Goal: Task Accomplishment & Management: Use online tool/utility

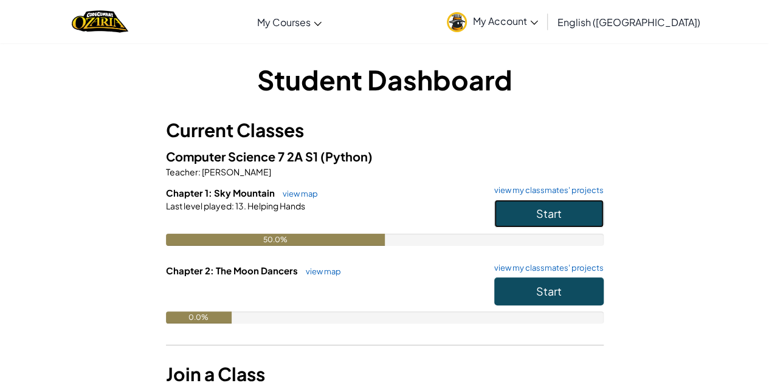
click at [576, 218] on button "Start" at bounding box center [548, 214] width 109 height 28
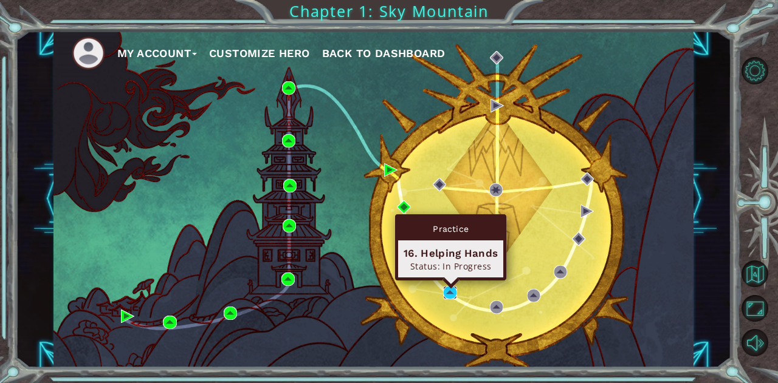
click at [446, 289] on img at bounding box center [449, 292] width 13 height 13
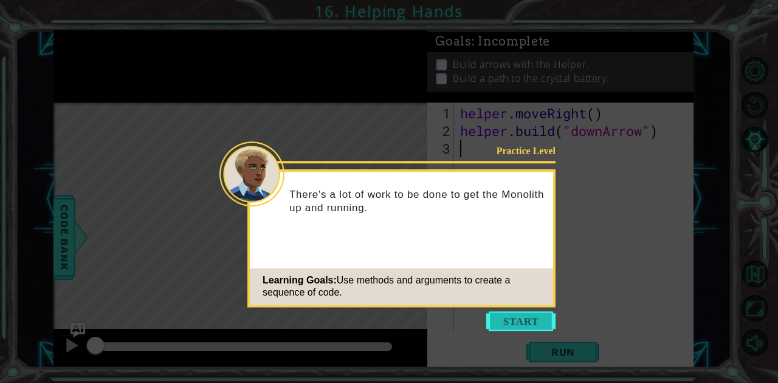
click at [498, 321] on button "Start" at bounding box center [520, 321] width 69 height 19
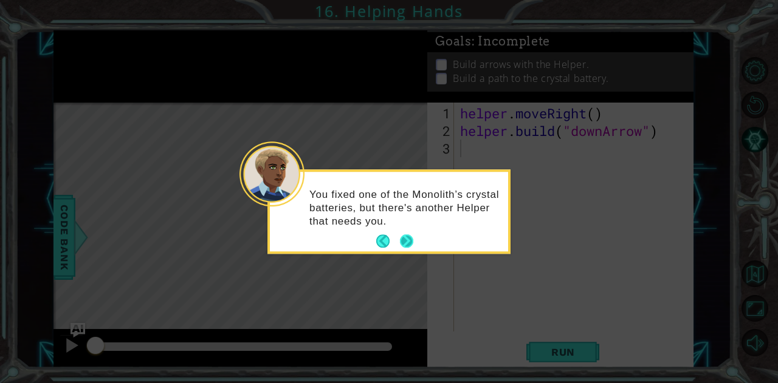
click at [407, 238] on button "Next" at bounding box center [406, 241] width 13 height 13
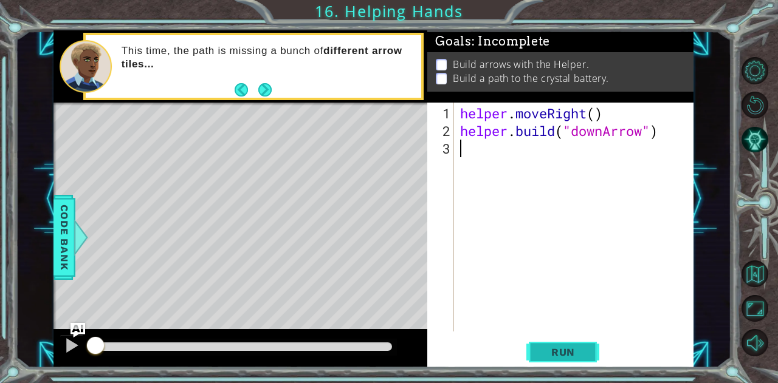
click at [561, 354] on span "Run" at bounding box center [563, 352] width 48 height 12
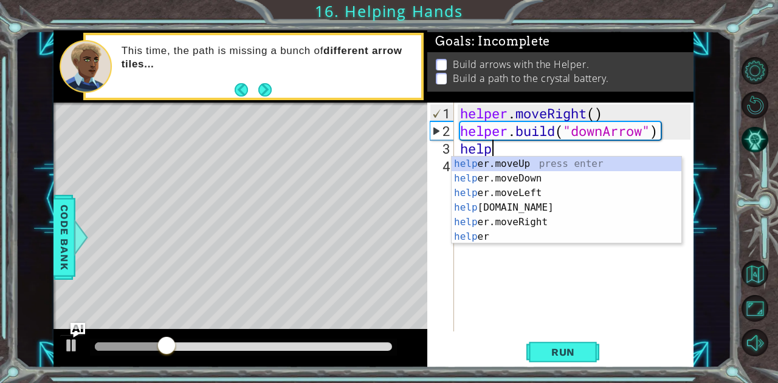
scroll to position [0, 1]
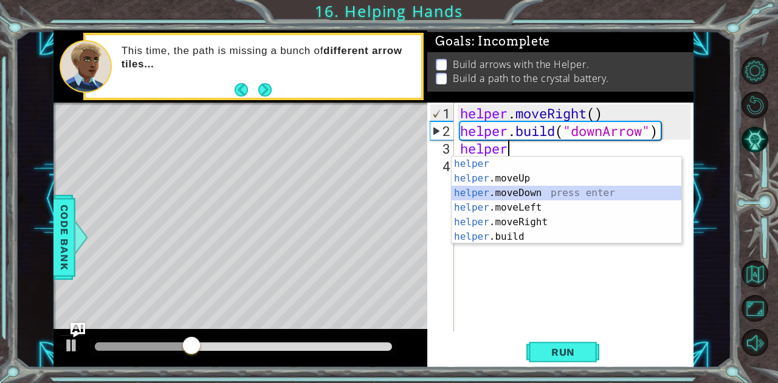
click at [518, 191] on div "helper press enter helper .moveUp press enter helper .moveDown press enter help…" at bounding box center [566, 215] width 230 height 117
type textarea "helper.moveDown(1)"
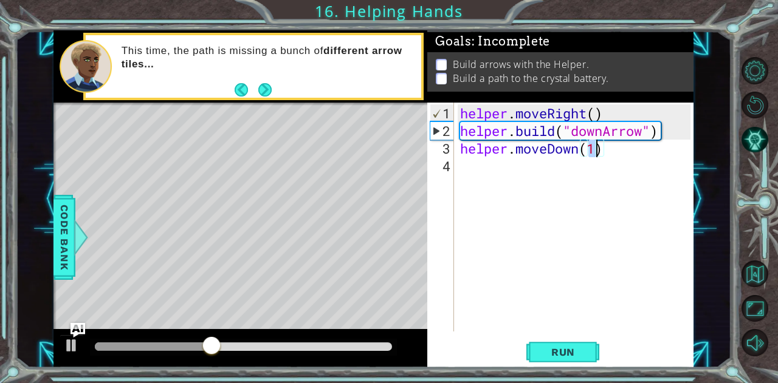
click at [518, 173] on div "helper . moveRight ( ) helper . build ( "downArrow" ) helper . moveDown ( 1 )" at bounding box center [577, 237] width 239 height 264
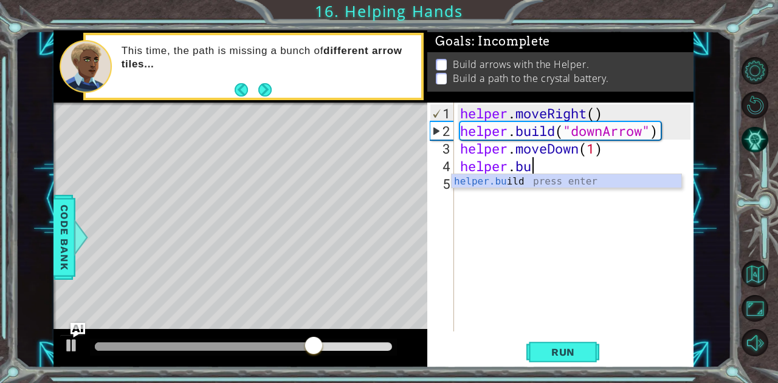
scroll to position [0, 3]
click at [516, 179] on div "helper.[PERSON_NAME] press enter" at bounding box center [566, 196] width 230 height 44
type textarea "[DOMAIN_NAME]("rightArrow")"
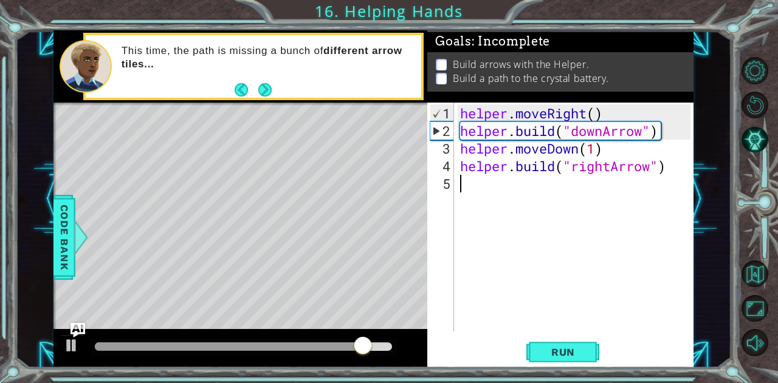
click at [560, 196] on div "helper . moveRight ( ) helper . build ( "downArrow" ) helper . moveDown ( 1 ) h…" at bounding box center [577, 237] width 239 height 264
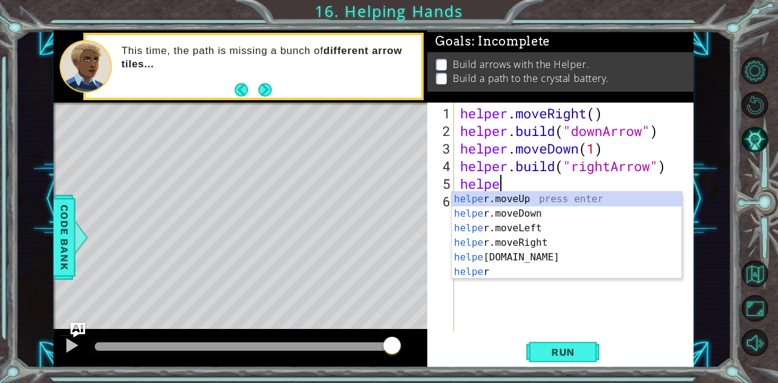
scroll to position [0, 1]
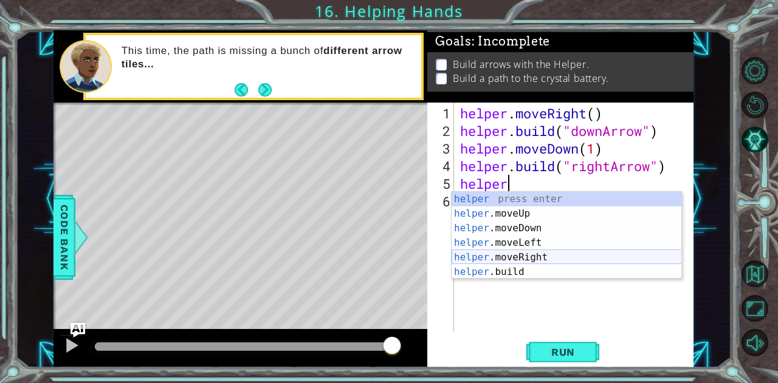
click at [547, 256] on div "helper press enter helper .moveUp press enter helper .moveDown press enter help…" at bounding box center [566, 250] width 230 height 117
type textarea "helper.moveRight(1)"
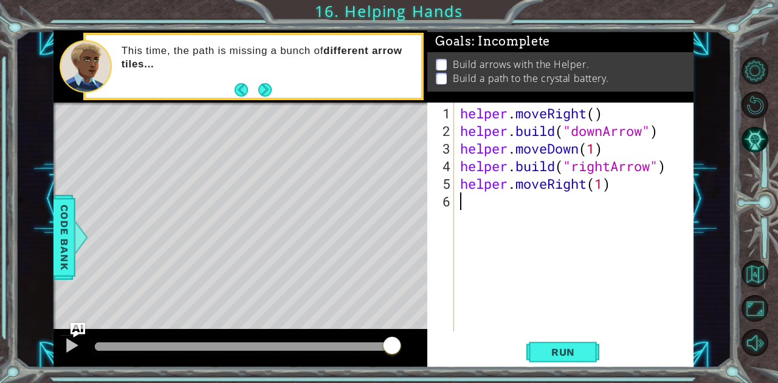
click at [572, 197] on div "helper . moveRight ( ) helper . build ( "downArrow" ) helper . moveDown ( 1 ) h…" at bounding box center [577, 237] width 239 height 264
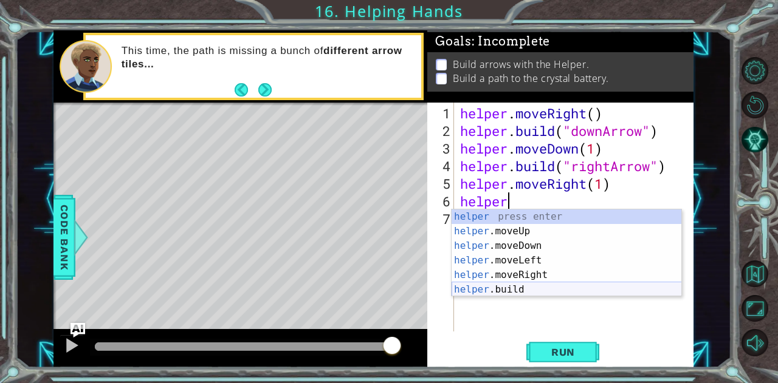
click at [539, 292] on div "helper press enter helper .moveUp press enter helper .moveDown press enter help…" at bounding box center [566, 268] width 230 height 117
type textarea "[DOMAIN_NAME]("rightArrow")"
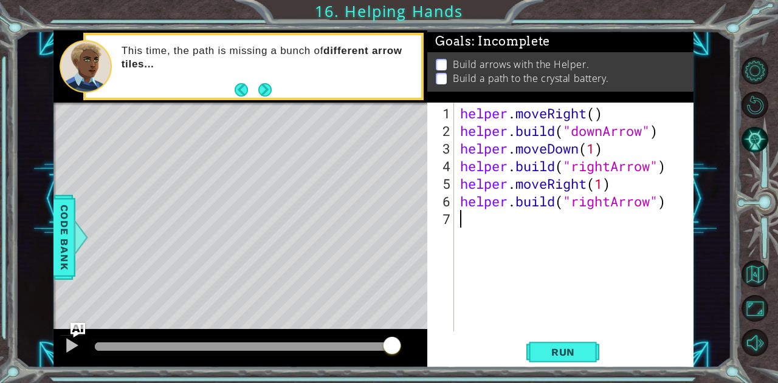
click at [561, 231] on div "helper . moveRight ( ) helper . build ( "downArrow" ) helper . moveDown ( 1 ) h…" at bounding box center [577, 237] width 239 height 264
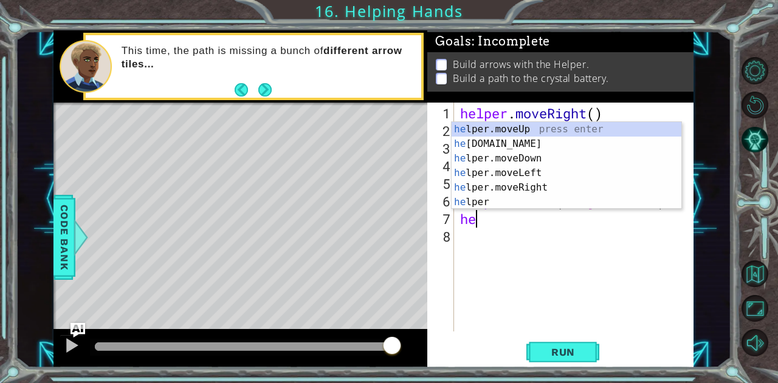
scroll to position [0, 0]
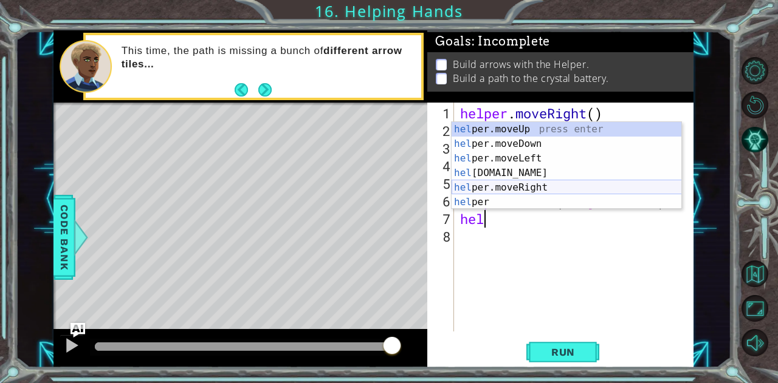
click at [501, 184] on div "hel per.moveUp press enter hel per.moveDown press enter hel per.moveLeft press …" at bounding box center [566, 180] width 230 height 117
type textarea "helper.moveRight(1)"
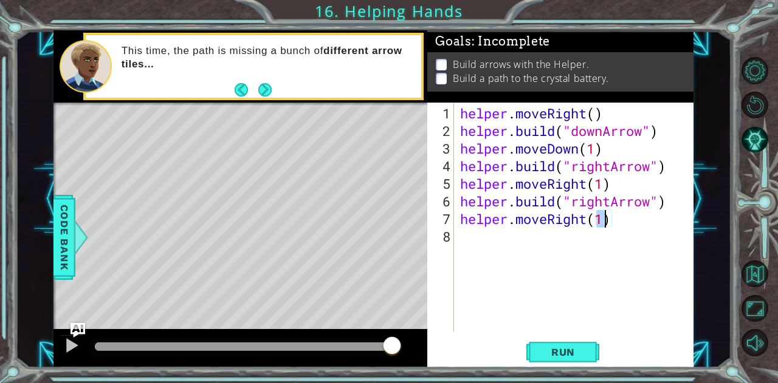
click at [513, 252] on div "helper . moveRight ( ) helper . build ( "downArrow" ) helper . moveDown ( 1 ) h…" at bounding box center [577, 237] width 239 height 264
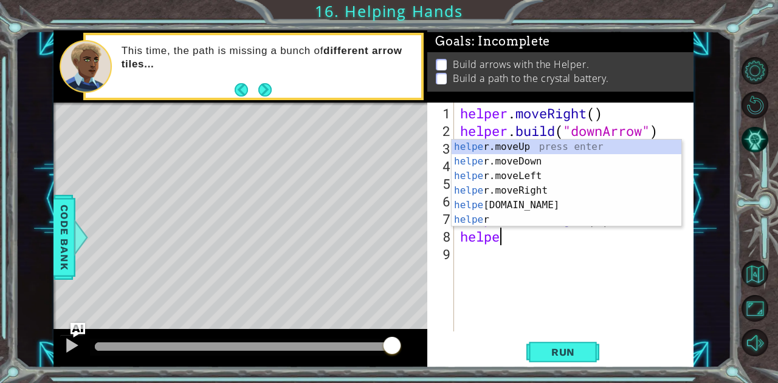
scroll to position [0, 1]
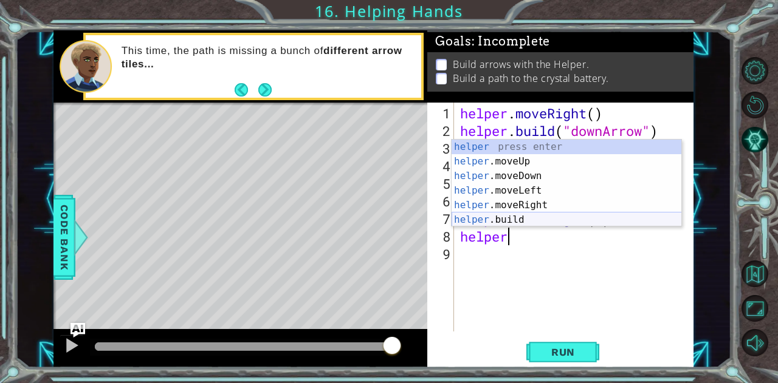
click at [510, 216] on div "helper press enter helper .moveUp press enter helper .moveDown press enter help…" at bounding box center [566, 198] width 230 height 117
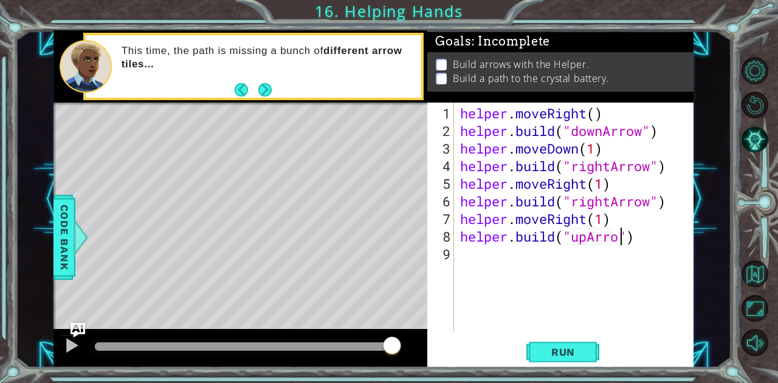
scroll to position [0, 7]
type textarea "[DOMAIN_NAME]("upArrow")"
click at [543, 362] on button "Run" at bounding box center [562, 352] width 73 height 27
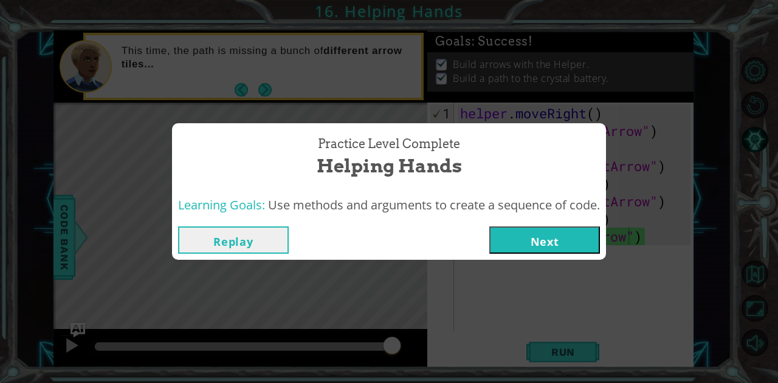
click at [546, 241] on button "Next" at bounding box center [544, 240] width 111 height 27
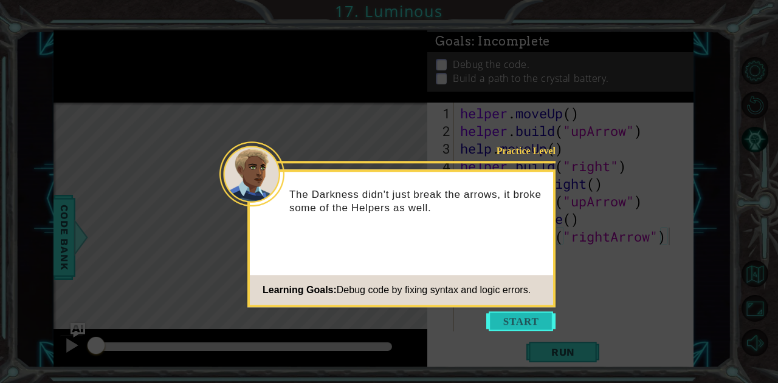
click at [516, 323] on button "Start" at bounding box center [520, 321] width 69 height 19
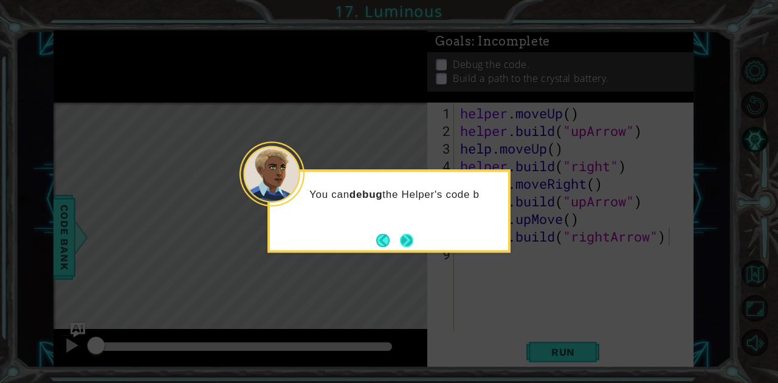
click at [408, 244] on button "Next" at bounding box center [406, 240] width 13 height 13
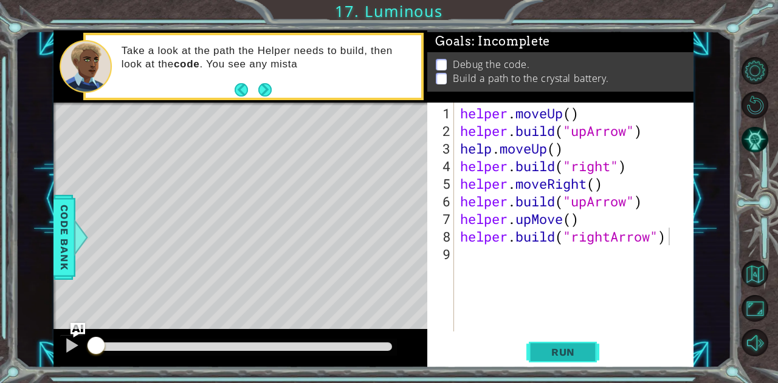
click at [564, 359] on button "Run" at bounding box center [562, 352] width 73 height 27
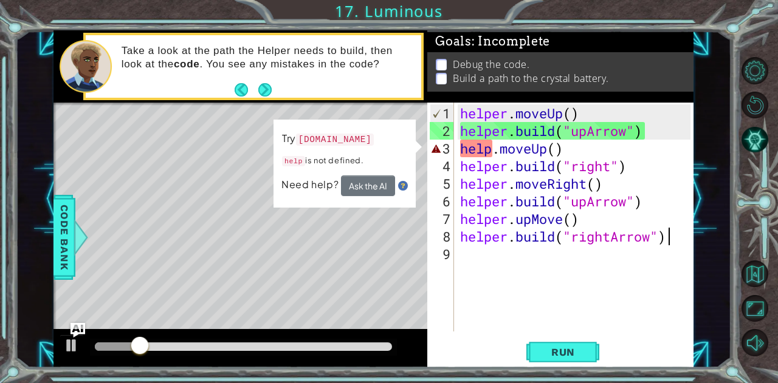
click at [496, 151] on div "helper . moveUp ( ) helper . build ( "upArrow" ) help . moveUp ( ) helper . bui…" at bounding box center [577, 237] width 239 height 264
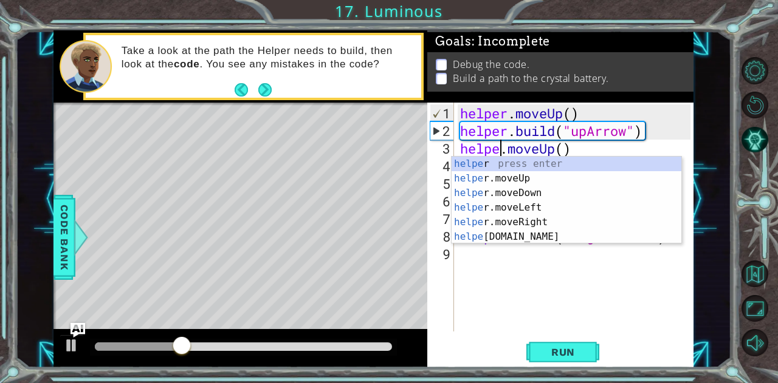
scroll to position [0, 2]
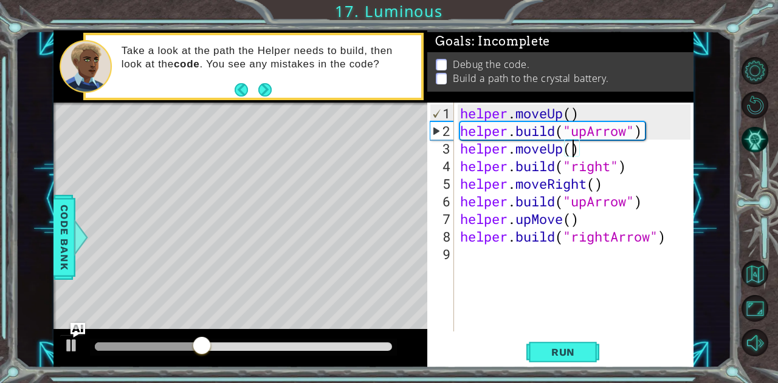
click at [574, 151] on div "helper . moveUp ( ) helper . build ( "upArrow" ) helper . moveUp ( ) helper . b…" at bounding box center [577, 237] width 239 height 264
click at [562, 364] on button "Run" at bounding box center [562, 352] width 73 height 27
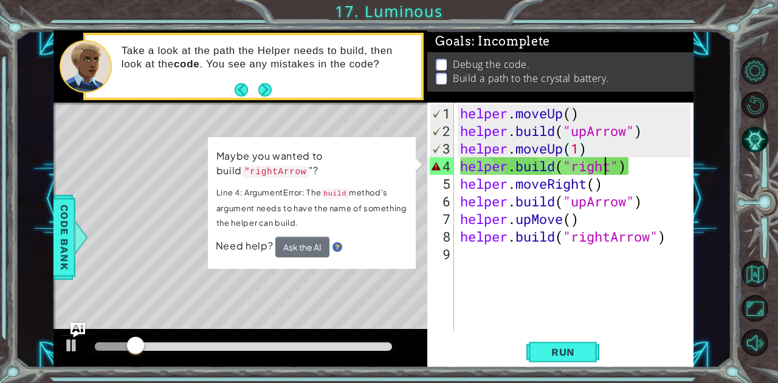
click at [608, 166] on div "helper . moveUp ( ) helper . build ( "upArrow" ) helper . moveUp ( 1 ) helper .…" at bounding box center [577, 237] width 239 height 264
click at [611, 172] on div "helper . moveUp ( ) helper . build ( "upArrow" ) helper . moveUp ( 1 ) helper .…" at bounding box center [577, 237] width 239 height 264
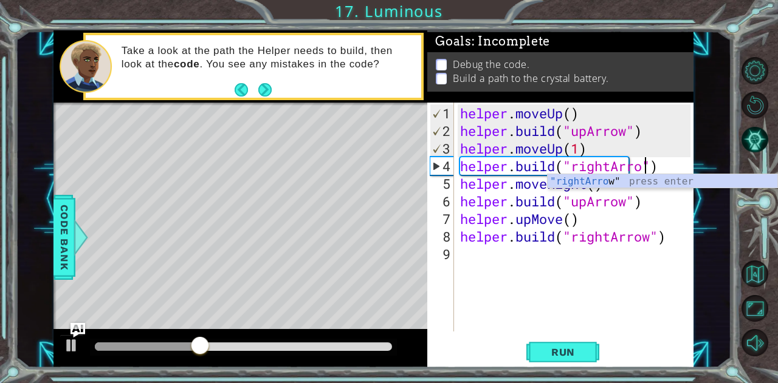
scroll to position [0, 9]
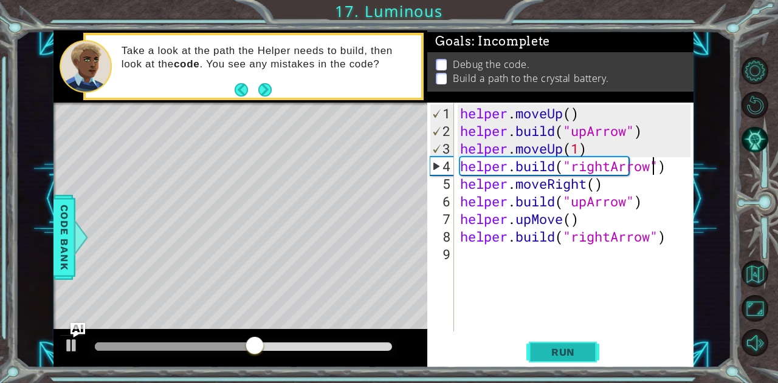
click at [556, 351] on span "Run" at bounding box center [563, 352] width 48 height 12
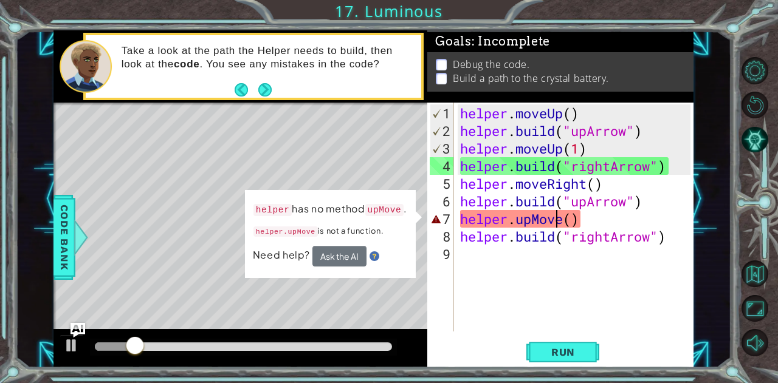
click at [560, 222] on div "helper . moveUp ( ) helper . build ( "upArrow" ) helper . moveUp ( 1 ) helper .…" at bounding box center [577, 237] width 239 height 264
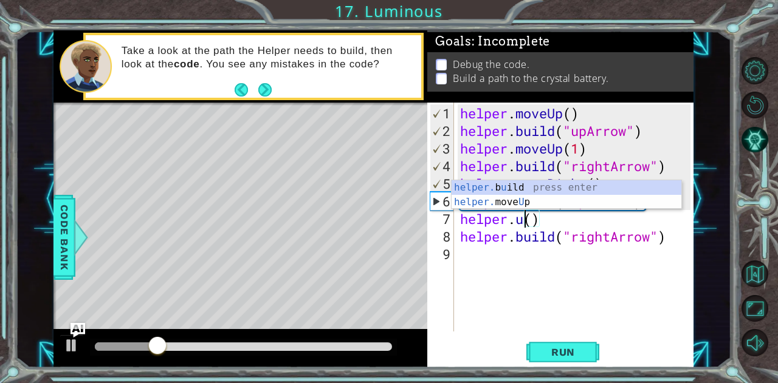
scroll to position [0, 2]
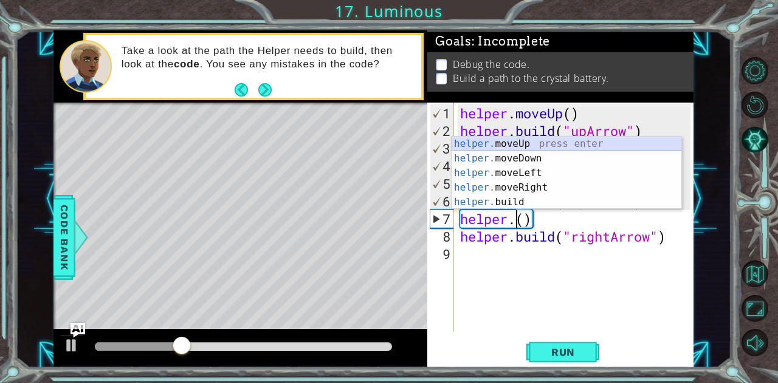
click at [514, 140] on div "helper. moveUp press enter helper. moveDown press enter helper. moveLeft press …" at bounding box center [566, 188] width 230 height 102
type textarea "helper.moveUp(1)"
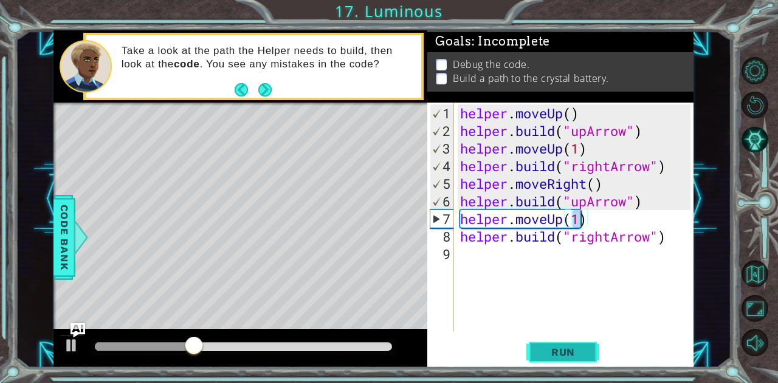
click at [553, 354] on span "Run" at bounding box center [563, 352] width 48 height 12
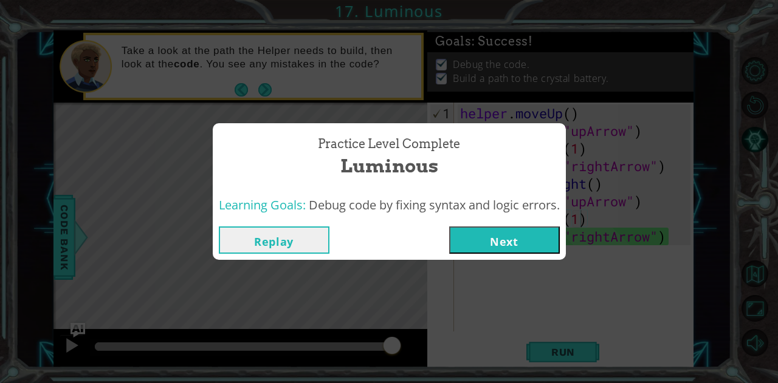
click at [531, 235] on button "Next" at bounding box center [504, 240] width 111 height 27
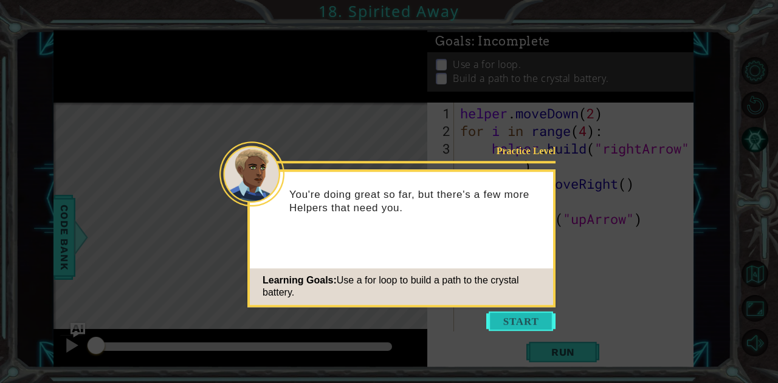
click at [526, 312] on button "Start" at bounding box center [520, 321] width 69 height 19
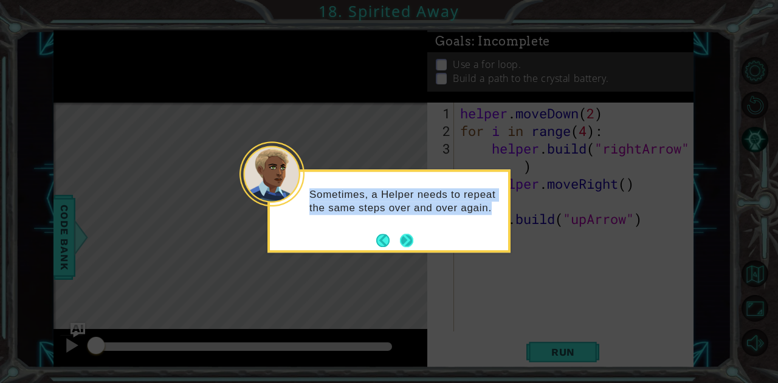
drag, startPoint x: 526, startPoint y: 312, endPoint x: 411, endPoint y: 242, distance: 135.3
click at [411, 242] on body "1 ההההההההההההההההההההההההההההההההההההההההההההההההההההההההההההההההההההההההההההה…" at bounding box center [389, 191] width 778 height 383
click at [405, 241] on button "Next" at bounding box center [406, 240] width 13 height 13
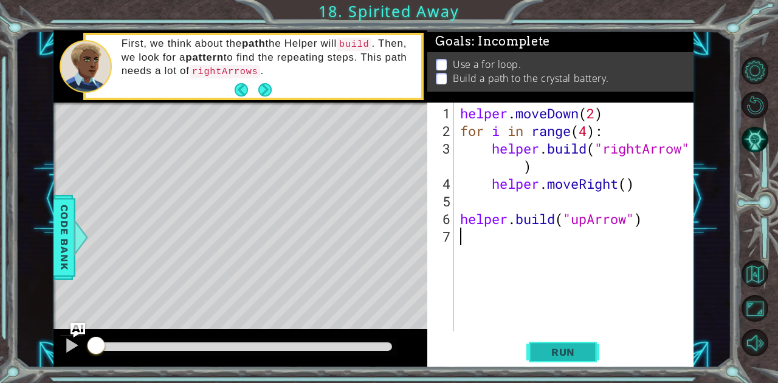
click at [574, 359] on button "Run" at bounding box center [562, 352] width 73 height 27
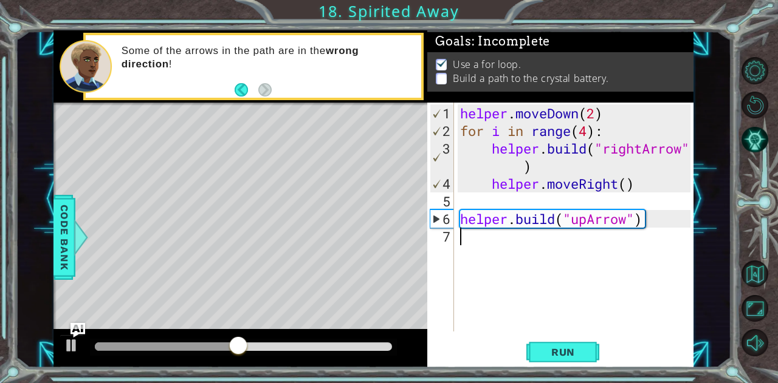
click at [529, 252] on div "helper . moveDown ( 2 ) for i in range ( 4 ) : helper . build ( "rightArrow" ) …" at bounding box center [577, 237] width 239 height 264
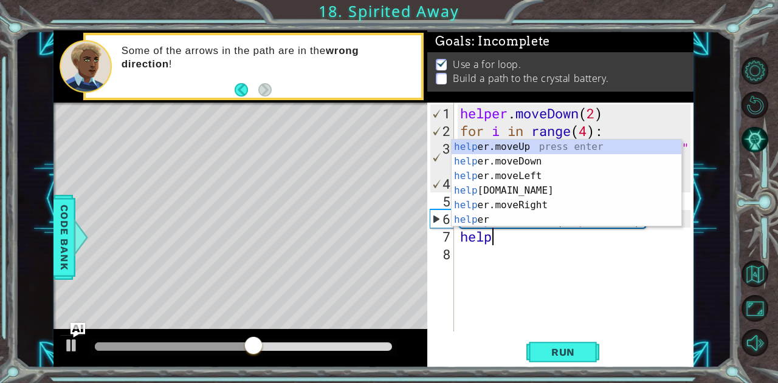
scroll to position [0, 1]
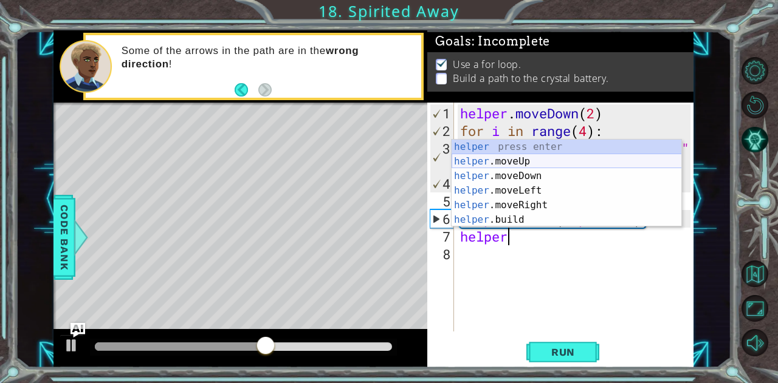
click at [515, 159] on div "helper press enter helper .moveUp press enter helper .moveDown press enter help…" at bounding box center [566, 198] width 230 height 117
type textarea "helper.moveUp(1)"
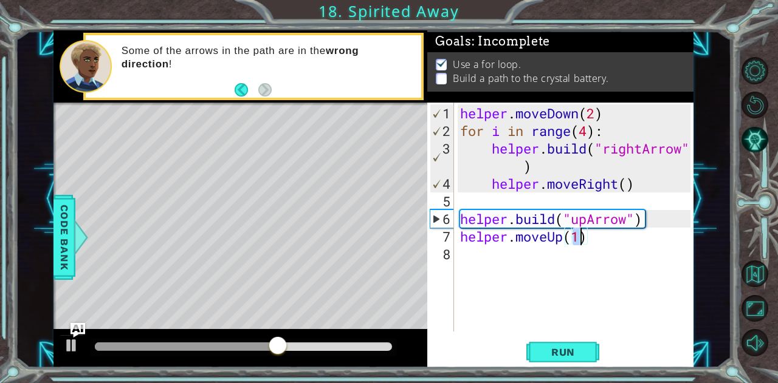
click at [543, 271] on div "helper . moveDown ( 2 ) for i in range ( 4 ) : helper . build ( "rightArrow" ) …" at bounding box center [577, 237] width 239 height 264
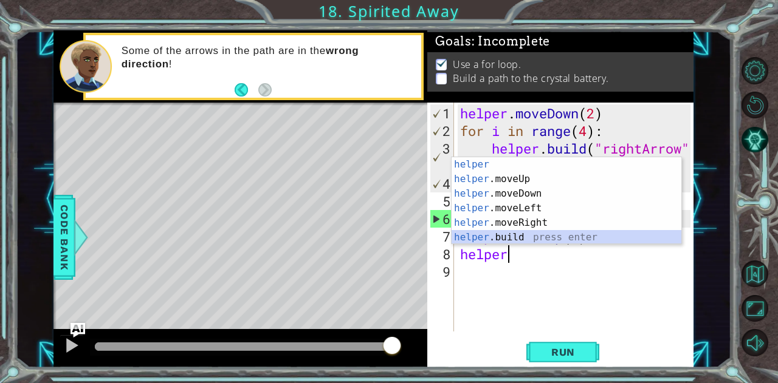
click at [514, 236] on div "helper press enter helper .moveUp press enter helper .moveDown press enter help…" at bounding box center [566, 215] width 230 height 117
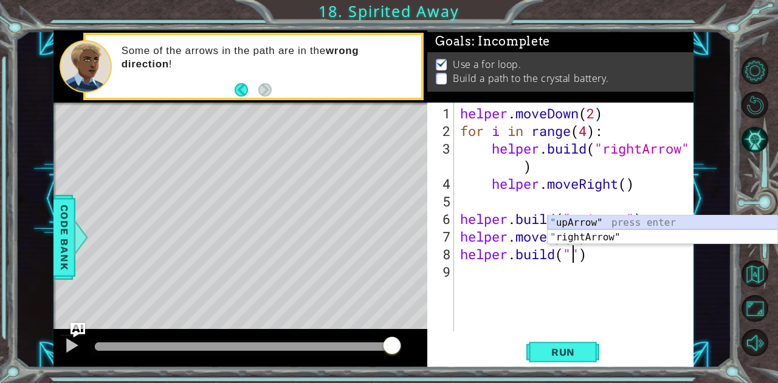
click at [596, 219] on div "" upArrow" press enter " rightArrow" press enter" at bounding box center [662, 245] width 230 height 58
type textarea "[DOMAIN_NAME]("upArrow")"
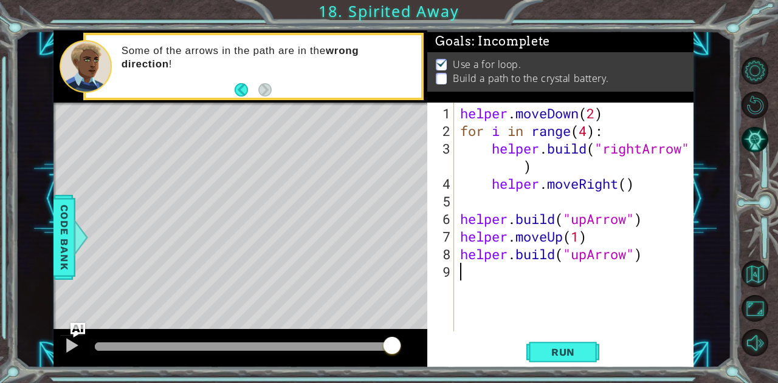
click at [551, 274] on div "helper . moveDown ( 2 ) for i in range ( 4 ) : helper . build ( "rightArrow" ) …" at bounding box center [577, 237] width 239 height 264
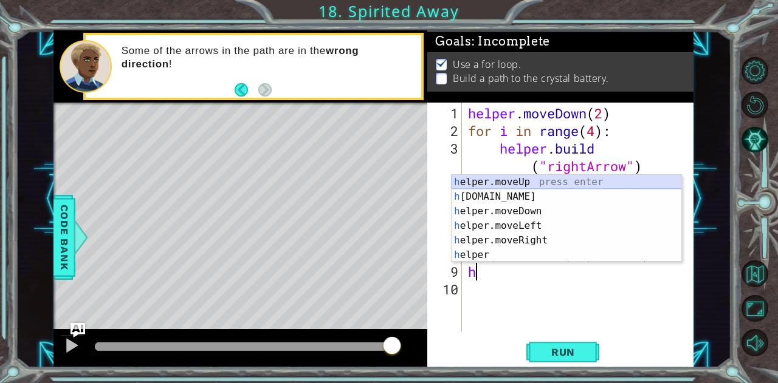
click at [525, 180] on div "h elper.moveUp press enter h [DOMAIN_NAME] press enter h elper.moveDown press e…" at bounding box center [566, 233] width 230 height 117
type textarea "helper.moveUp(1)"
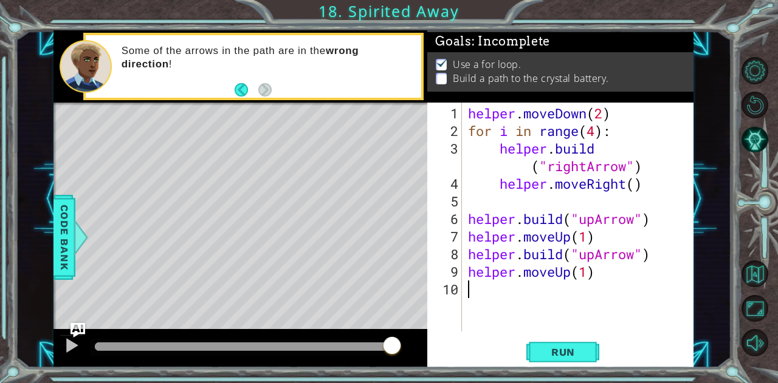
click at [523, 295] on div "helper . moveDown ( 2 ) for i in range ( 4 ) : helper . build ( "rightArrow" ) …" at bounding box center [581, 237] width 232 height 264
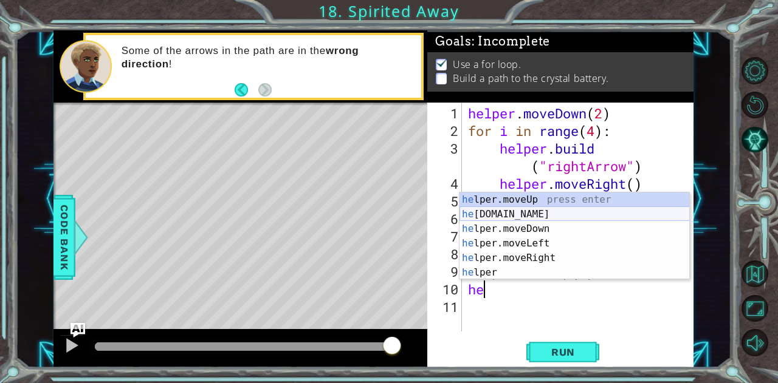
click at [529, 213] on div "he lper.moveUp press enter he [DOMAIN_NAME] press enter he lper.moveDown press …" at bounding box center [574, 251] width 230 height 117
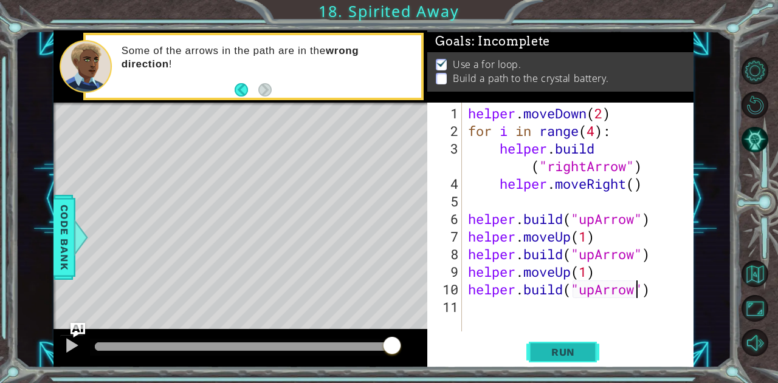
type textarea "[DOMAIN_NAME]("upArrow")"
click at [565, 355] on span "Run" at bounding box center [563, 352] width 48 height 12
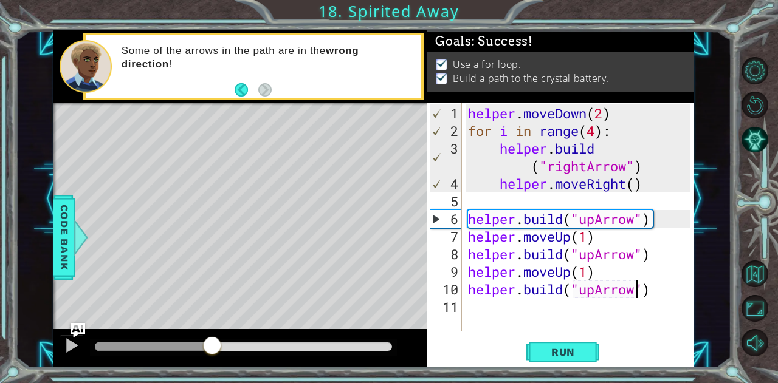
drag, startPoint x: 115, startPoint y: 351, endPoint x: 213, endPoint y: 349, distance: 97.2
click at [213, 349] on div at bounding box center [212, 347] width 22 height 22
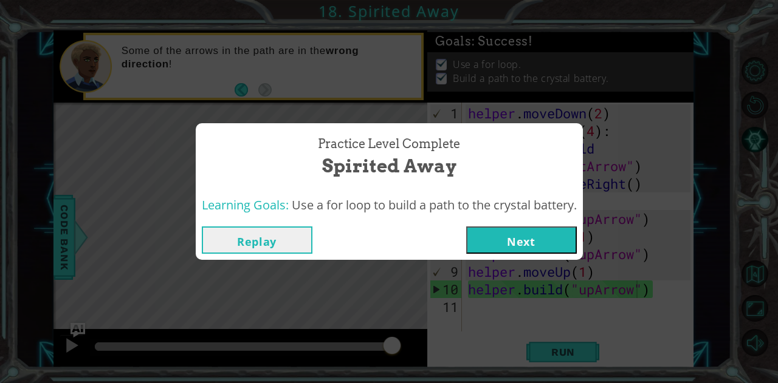
click at [566, 242] on button "Next" at bounding box center [521, 240] width 111 height 27
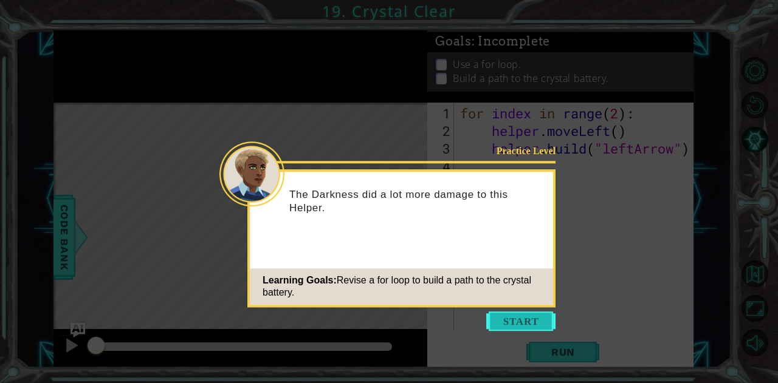
click at [521, 319] on button "Start" at bounding box center [520, 321] width 69 height 19
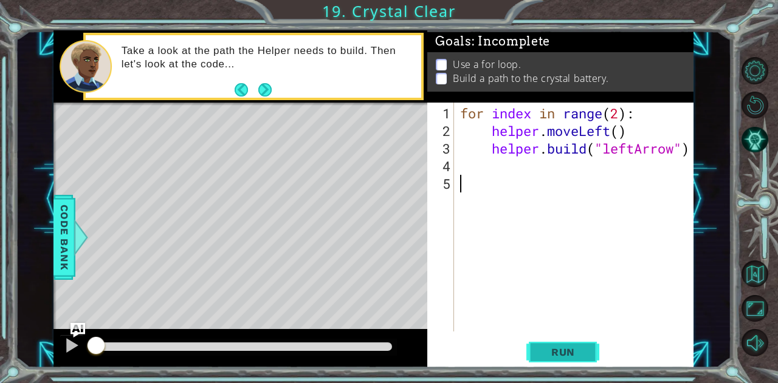
click at [543, 354] on span "Run" at bounding box center [563, 352] width 48 height 12
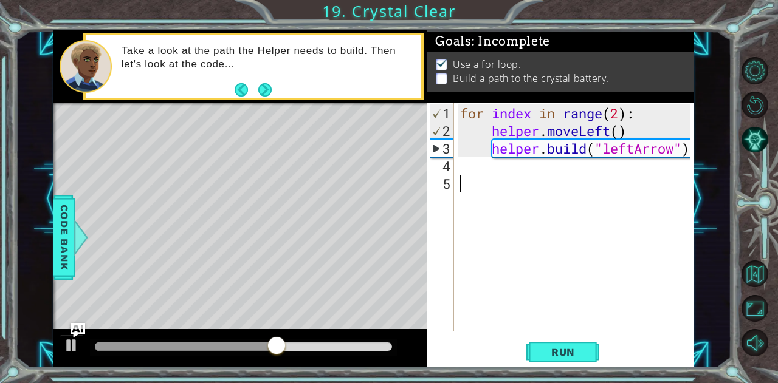
click at [492, 172] on div "for index in range ( 2 ) : helper . moveLeft ( ) helper . build ( "leftArrow" )" at bounding box center [577, 237] width 239 height 264
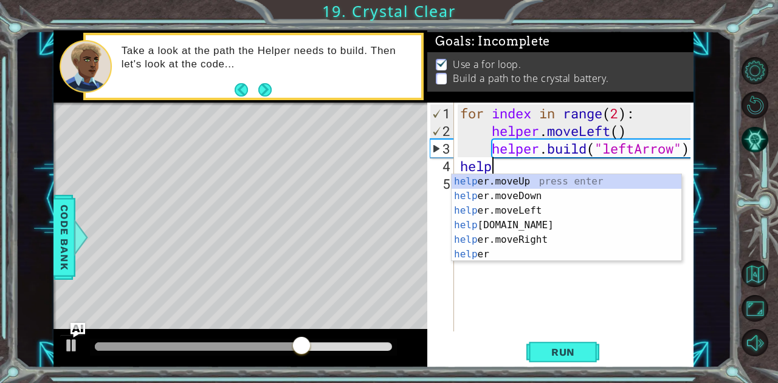
scroll to position [0, 1]
click at [530, 208] on div "help er.moveUp press enter help er.moveDown press enter help er.moveLeft press …" at bounding box center [566, 232] width 230 height 117
type textarea "helper.moveLeft(1)"
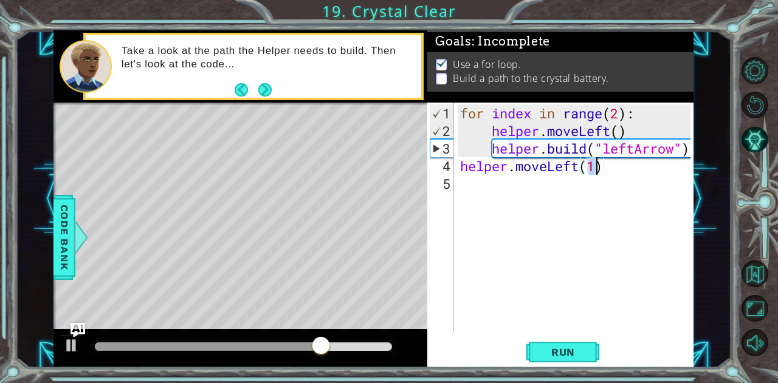
click at [528, 192] on div "for index in range ( 2 ) : helper . moveLeft ( ) helper . build ( "leftArrow" )…" at bounding box center [577, 237] width 239 height 264
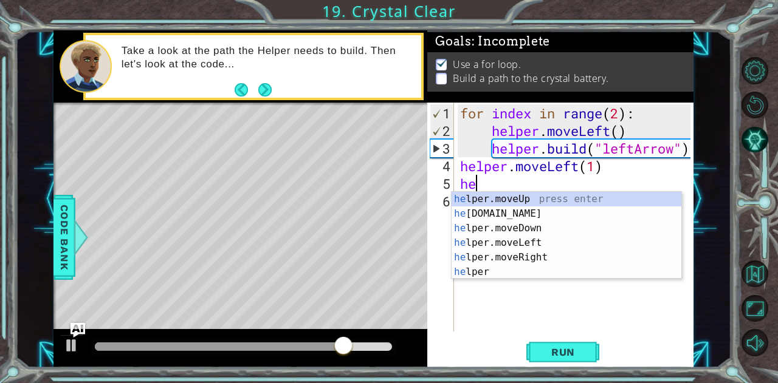
scroll to position [0, 0]
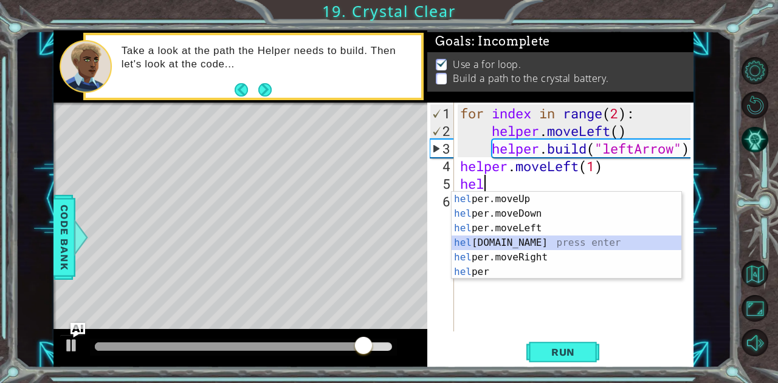
click at [530, 246] on div "hel per.moveUp press enter hel per.moveDown press enter hel per.moveLeft press …" at bounding box center [566, 250] width 230 height 117
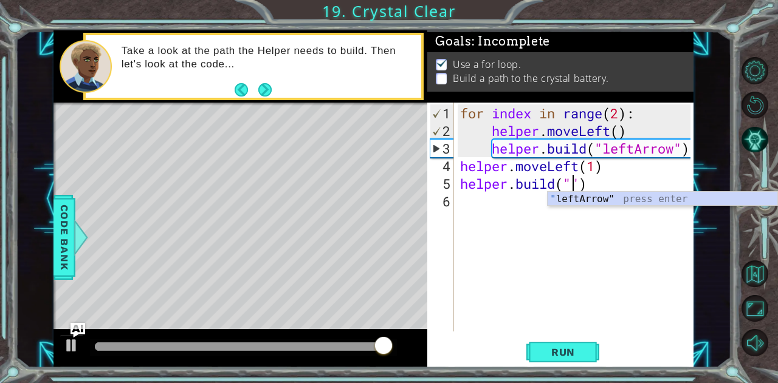
click at [576, 198] on div "" leftArrow" press enter" at bounding box center [662, 214] width 230 height 44
type textarea "[DOMAIN_NAME]("leftArrow")"
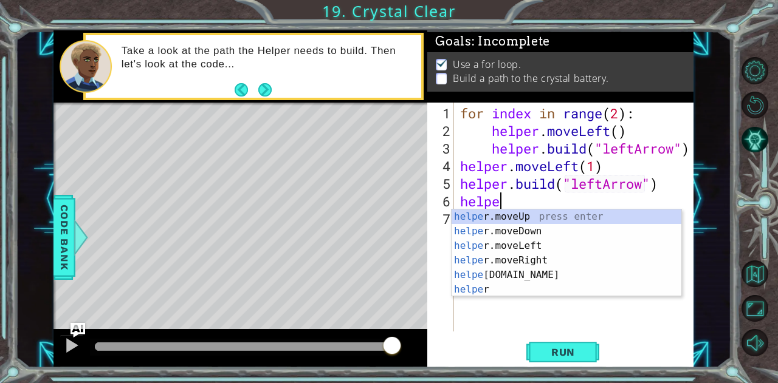
scroll to position [0, 1]
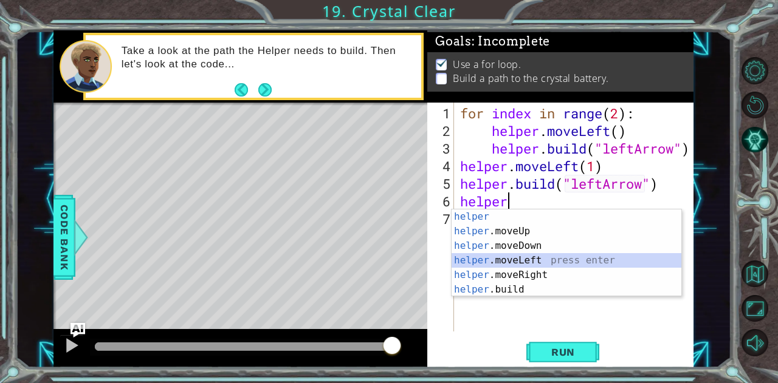
click at [535, 261] on div "helper press enter helper .moveUp press enter helper .moveDown press enter help…" at bounding box center [566, 268] width 230 height 117
type textarea "helper.moveLeft(1)"
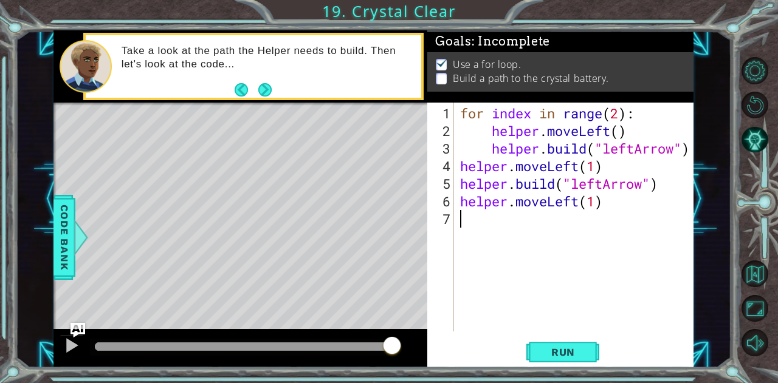
click at [535, 226] on div "for index in range ( 2 ) : helper . moveLeft ( ) helper . build ( "leftArrow" )…" at bounding box center [577, 237] width 239 height 264
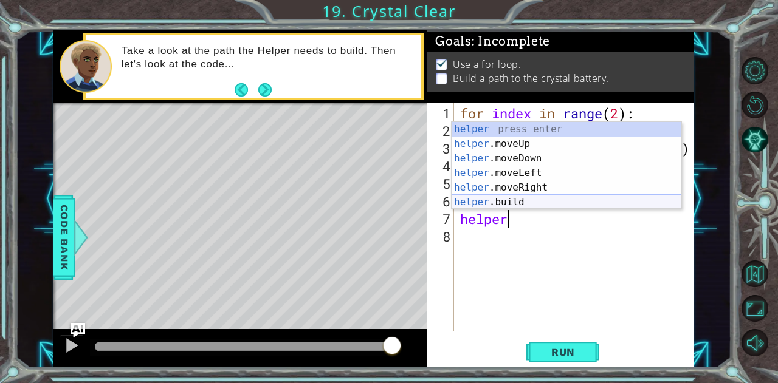
click at [515, 200] on div "helper press enter helper .moveUp press enter helper .moveDown press enter help…" at bounding box center [566, 180] width 230 height 117
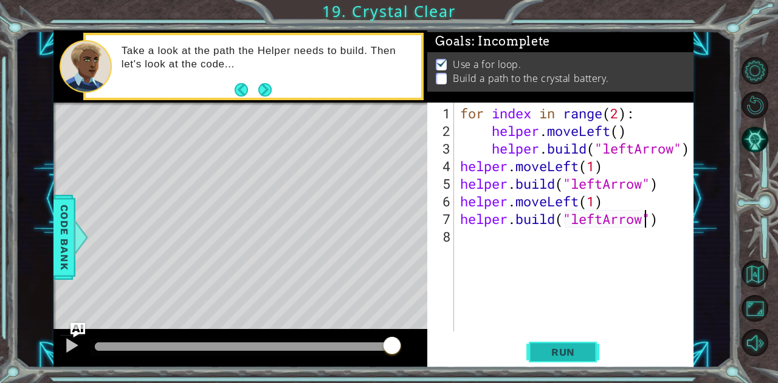
type textarea "[DOMAIN_NAME]("leftArrow")"
click at [565, 355] on span "Run" at bounding box center [563, 352] width 48 height 12
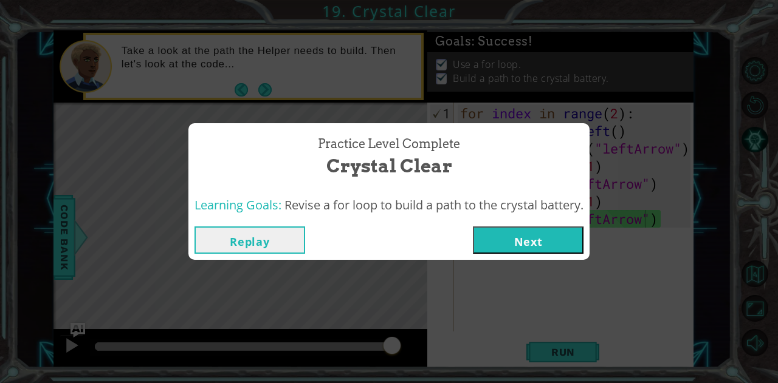
click at [515, 242] on button "Next" at bounding box center [528, 240] width 111 height 27
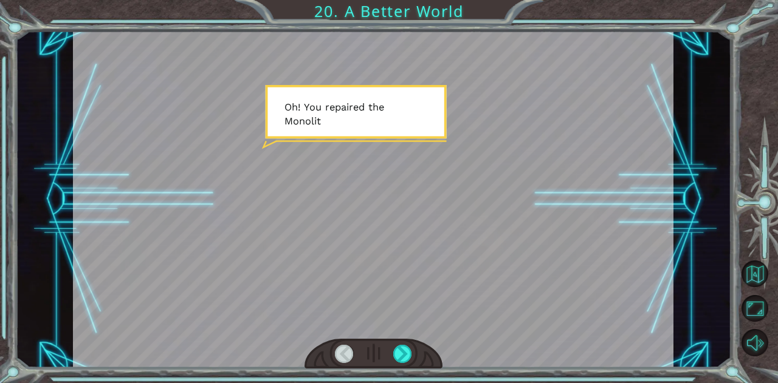
click at [510, 265] on div at bounding box center [373, 199] width 600 height 338
click at [400, 353] on div at bounding box center [402, 354] width 19 height 18
click at [398, 352] on div at bounding box center [402, 354] width 19 height 18
click at [399, 351] on div at bounding box center [402, 354] width 19 height 18
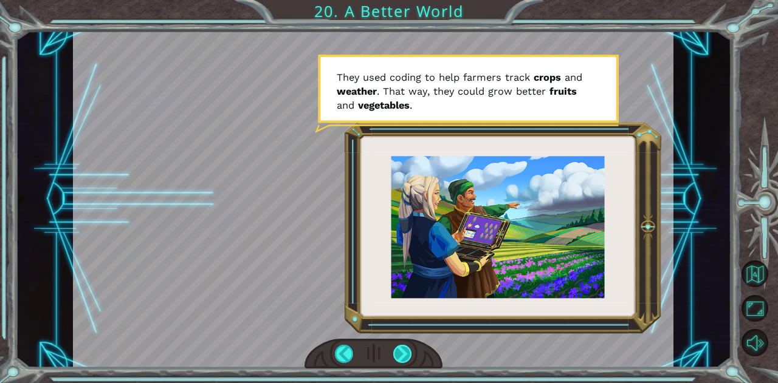
click at [397, 351] on div at bounding box center [402, 354] width 19 height 18
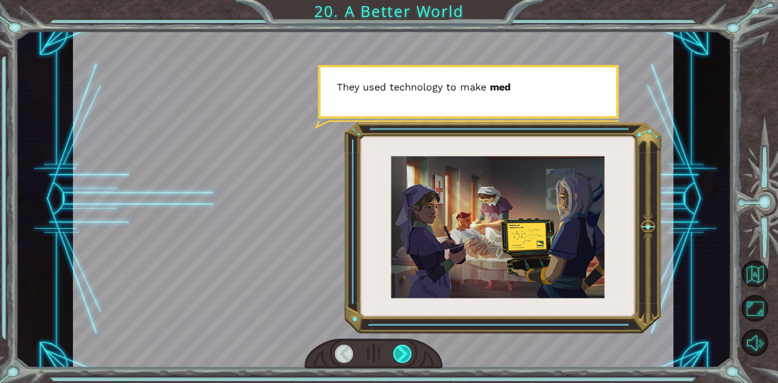
click at [397, 351] on div at bounding box center [402, 354] width 19 height 18
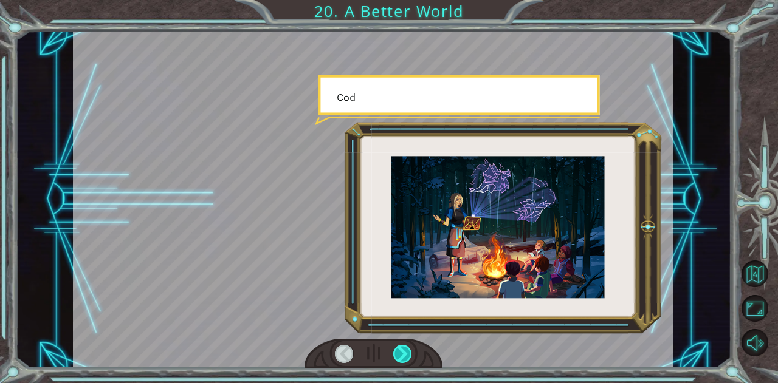
click at [397, 351] on div at bounding box center [402, 354] width 19 height 18
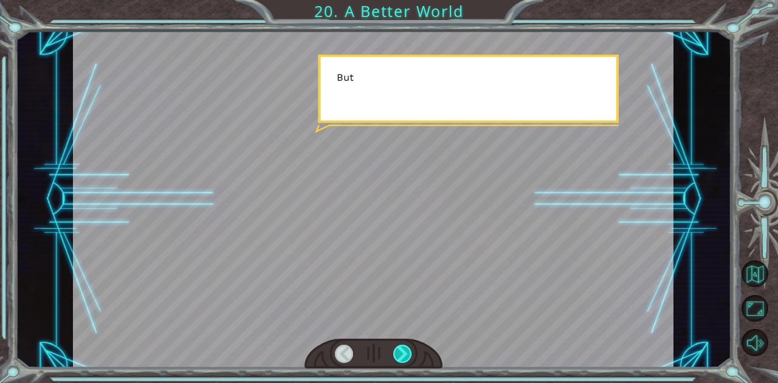
click at [397, 351] on div at bounding box center [402, 354] width 19 height 18
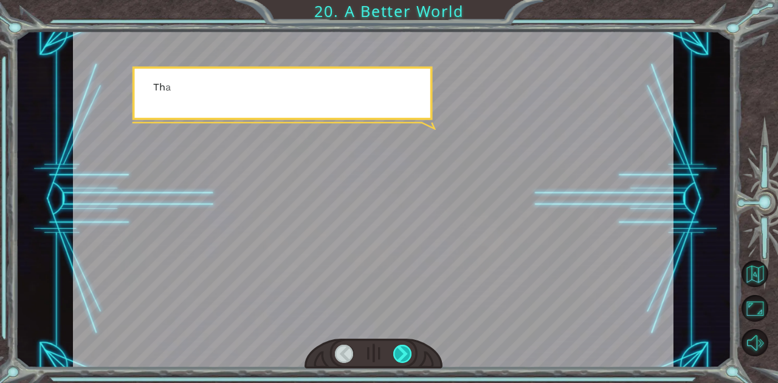
click at [397, 351] on div at bounding box center [402, 354] width 19 height 18
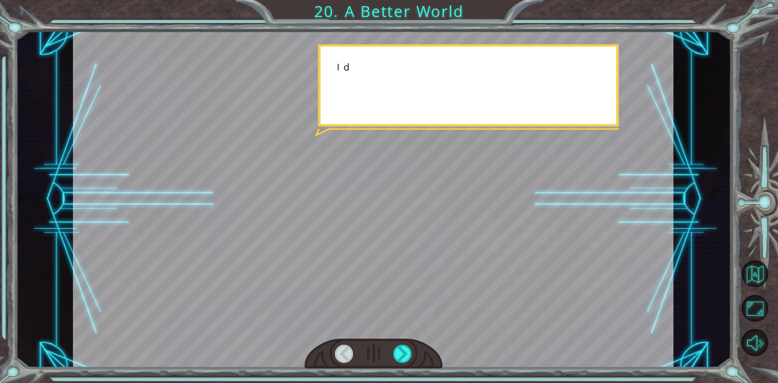
click at [371, 372] on div "O h ! Y o u r e p a i r e d t h e M o n o l i t h ! G r e a t j o b ! A n d i t…" at bounding box center [389, 191] width 778 height 383
click at [411, 350] on div at bounding box center [402, 354] width 19 height 18
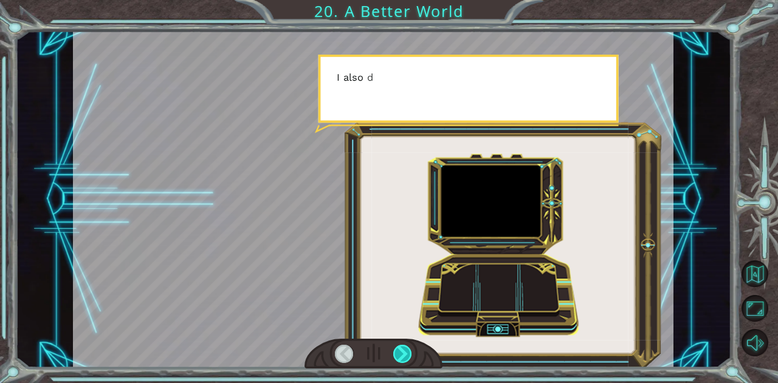
click at [406, 351] on div at bounding box center [402, 354] width 19 height 18
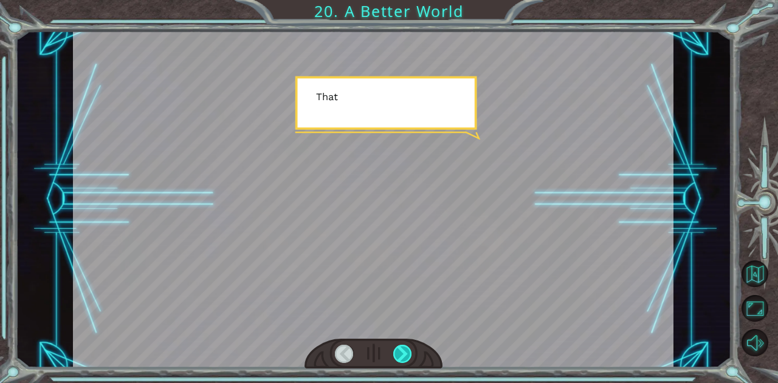
click at [406, 351] on div at bounding box center [402, 354] width 19 height 18
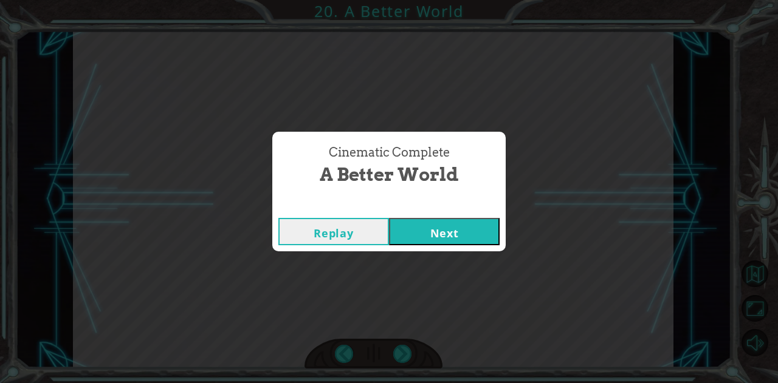
click at [439, 236] on button "Next" at bounding box center [444, 231] width 111 height 27
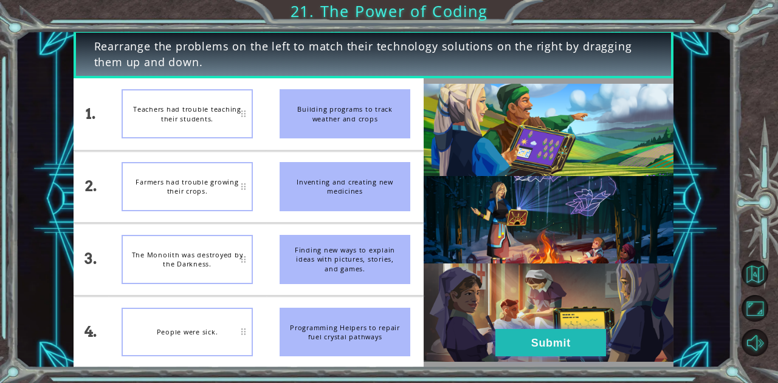
click at [540, 338] on button "Submit" at bounding box center [550, 342] width 111 height 27
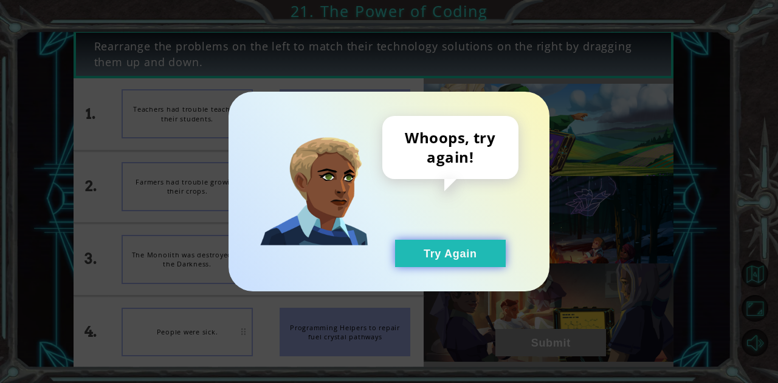
click at [465, 258] on button "Try Again" at bounding box center [450, 253] width 111 height 27
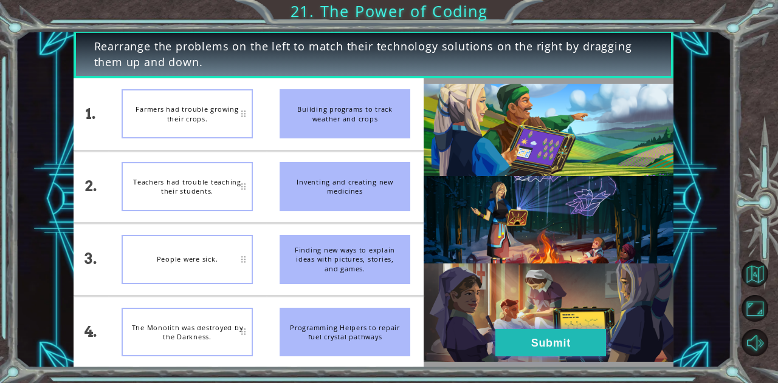
click at [529, 331] on button "Submit" at bounding box center [550, 342] width 111 height 27
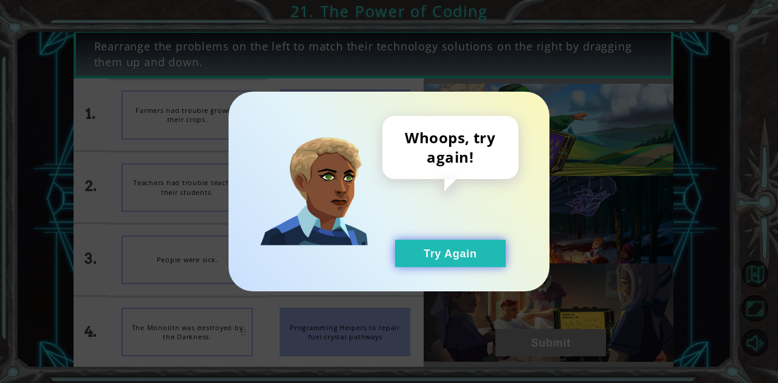
click at [485, 264] on button "Try Again" at bounding box center [450, 253] width 111 height 27
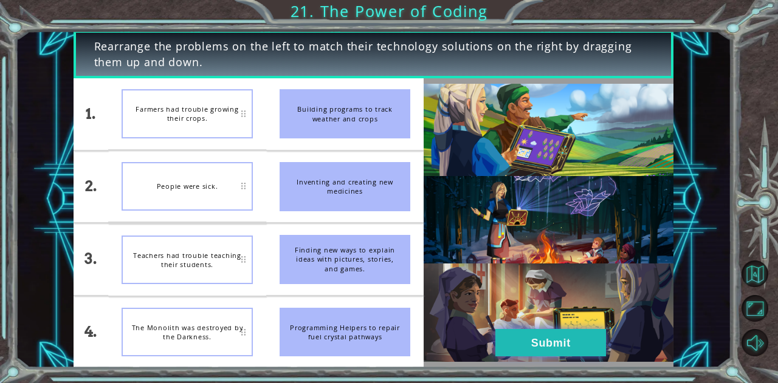
click at [520, 352] on button "Submit" at bounding box center [550, 342] width 111 height 27
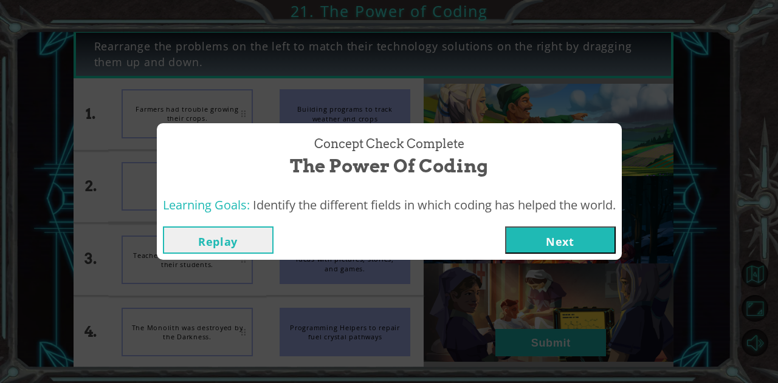
click at [557, 238] on button "Next" at bounding box center [560, 240] width 111 height 27
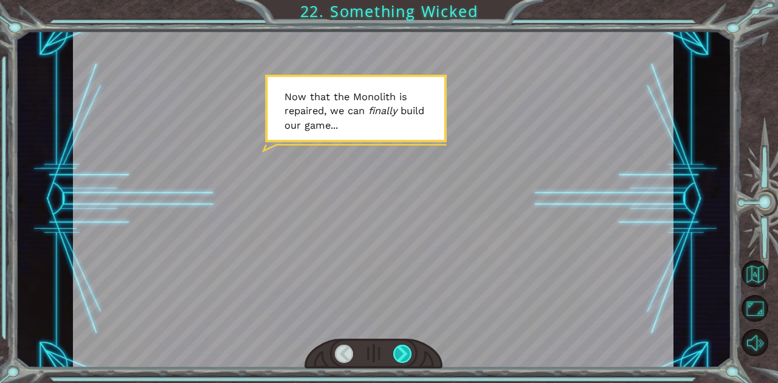
click at [399, 355] on div at bounding box center [402, 354] width 19 height 18
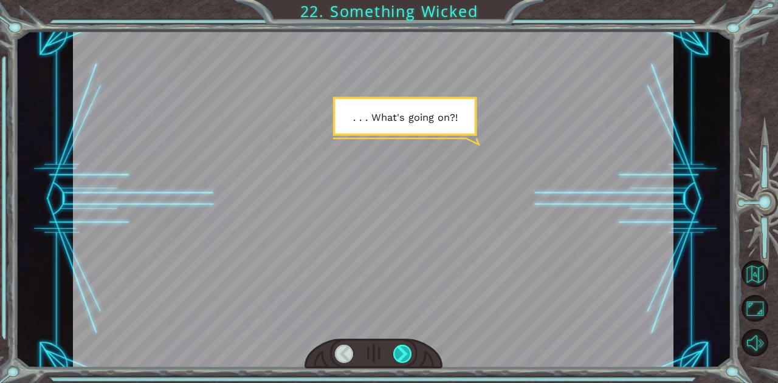
click at [399, 356] on div at bounding box center [402, 354] width 19 height 18
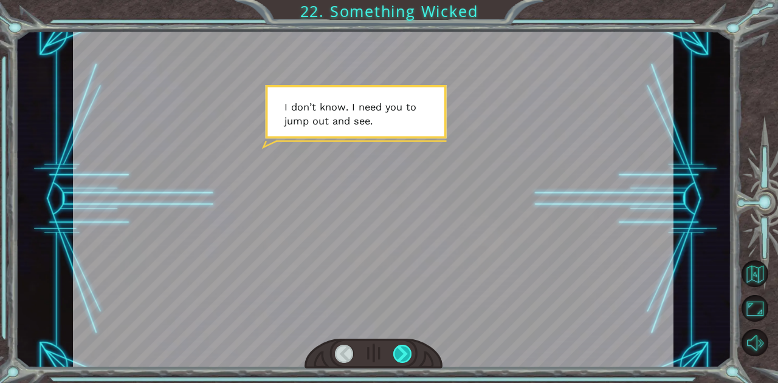
click at [399, 356] on div at bounding box center [402, 354] width 19 height 18
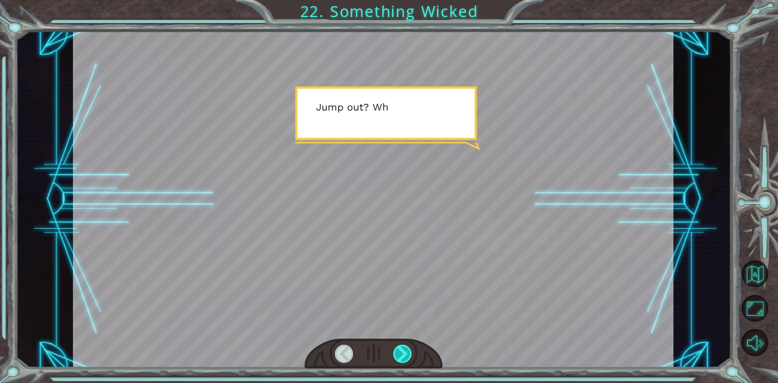
click at [399, 356] on div at bounding box center [402, 354] width 19 height 18
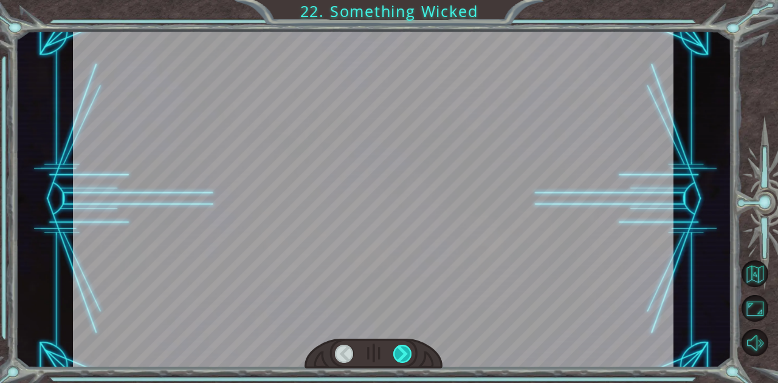
click at [399, 356] on div at bounding box center [402, 354] width 19 height 18
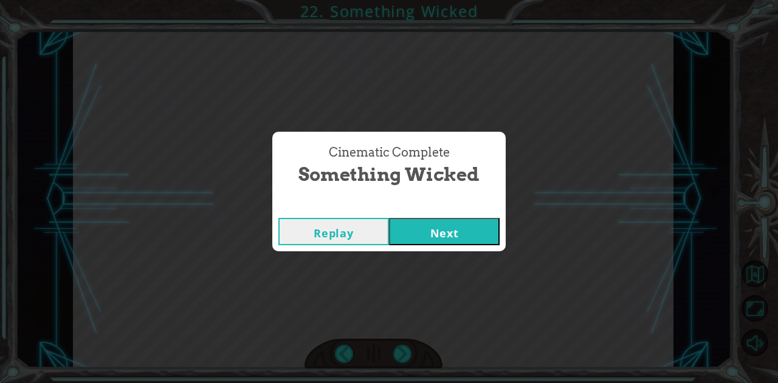
click at [425, 241] on button "Next" at bounding box center [444, 231] width 111 height 27
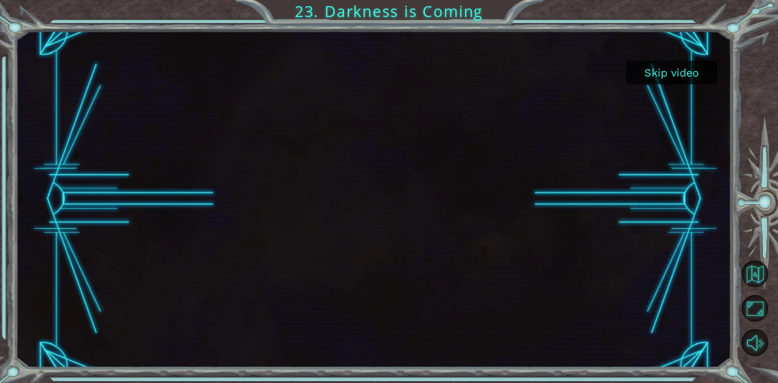
click at [644, 64] on button "Skip video" at bounding box center [671, 73] width 91 height 24
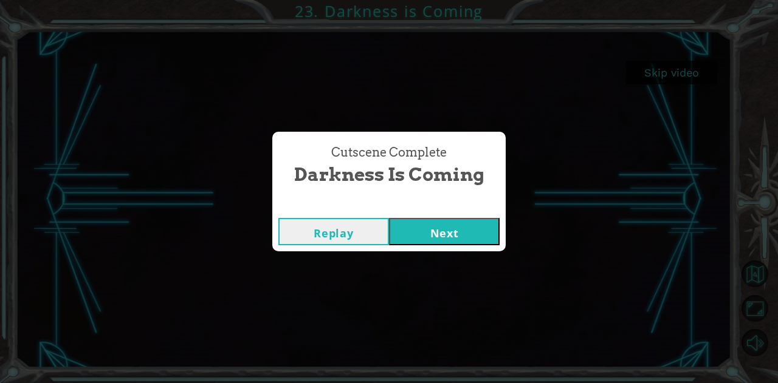
click at [475, 231] on button "Next" at bounding box center [444, 231] width 111 height 27
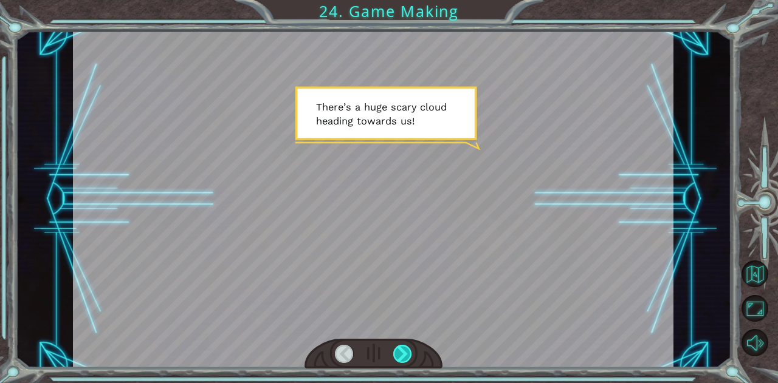
click at [407, 351] on div at bounding box center [402, 354] width 19 height 18
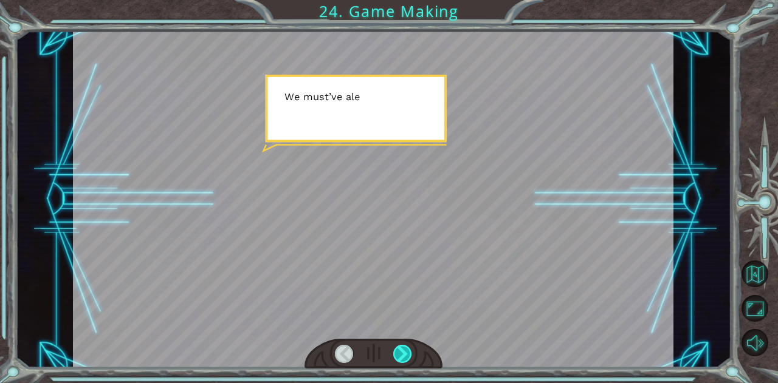
click at [407, 351] on div at bounding box center [402, 354] width 19 height 18
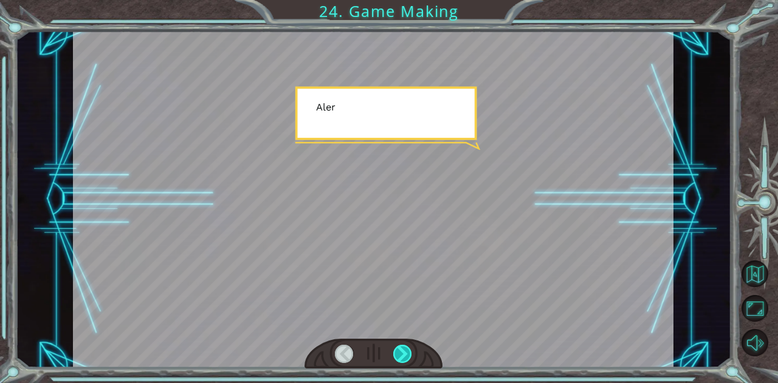
click at [407, 351] on div at bounding box center [402, 354] width 19 height 18
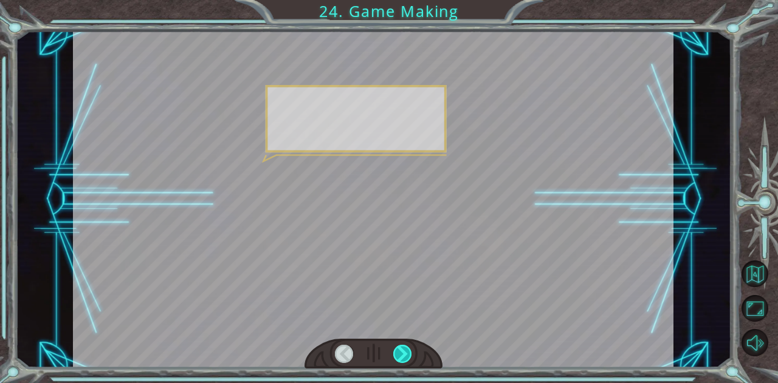
click at [407, 351] on div at bounding box center [402, 354] width 19 height 18
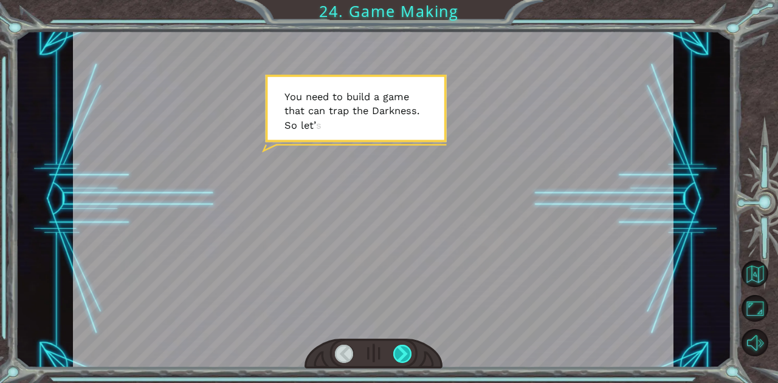
click at [407, 351] on div at bounding box center [402, 354] width 19 height 18
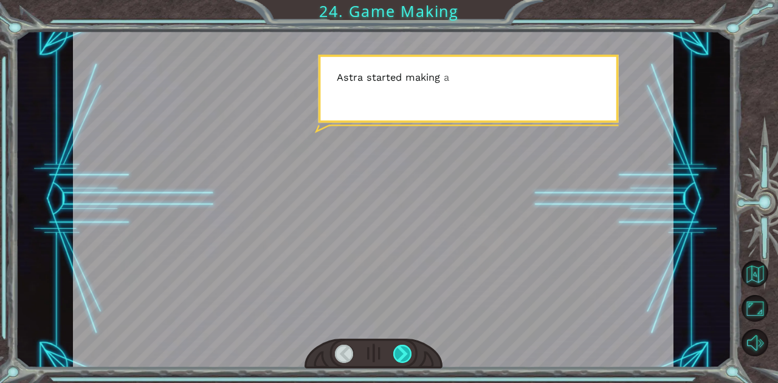
click at [407, 351] on div at bounding box center [402, 354] width 19 height 18
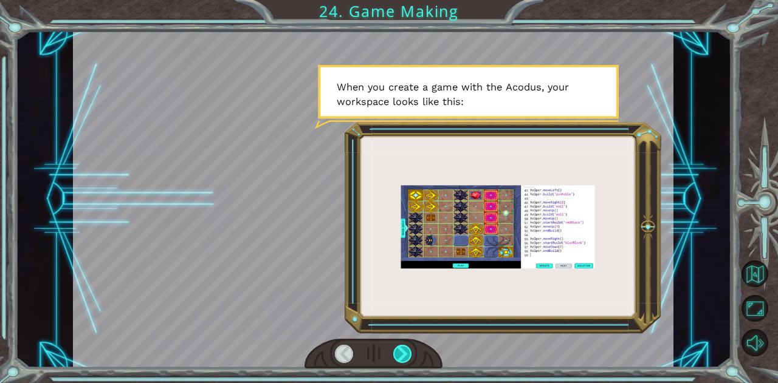
click at [407, 352] on div at bounding box center [402, 354] width 19 height 18
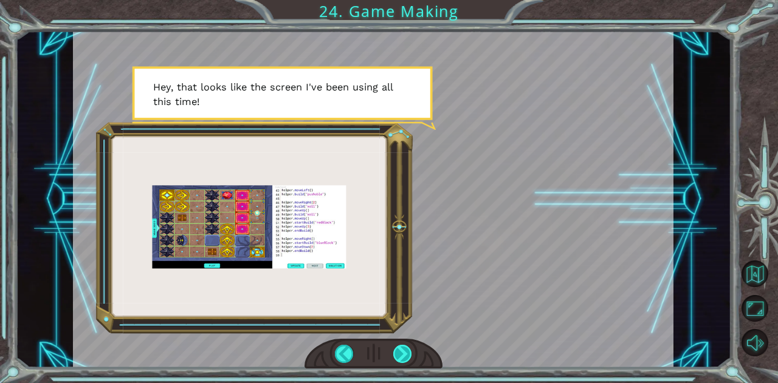
click at [396, 351] on div at bounding box center [402, 354] width 19 height 18
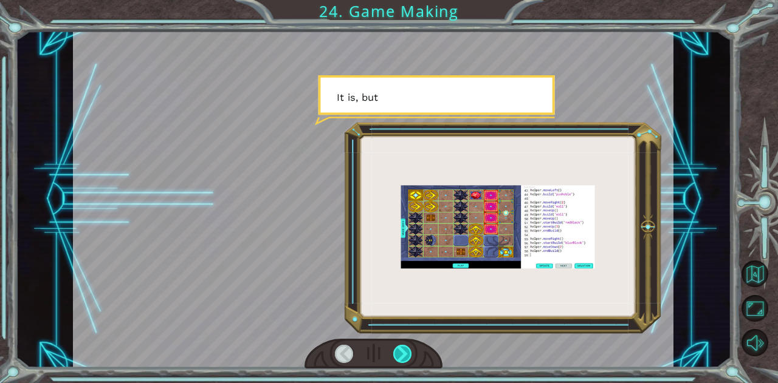
click at [396, 351] on div at bounding box center [402, 354] width 19 height 18
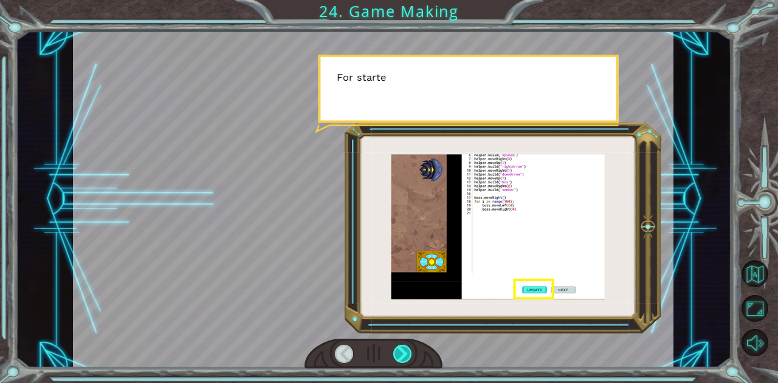
click at [396, 351] on div at bounding box center [402, 354] width 19 height 18
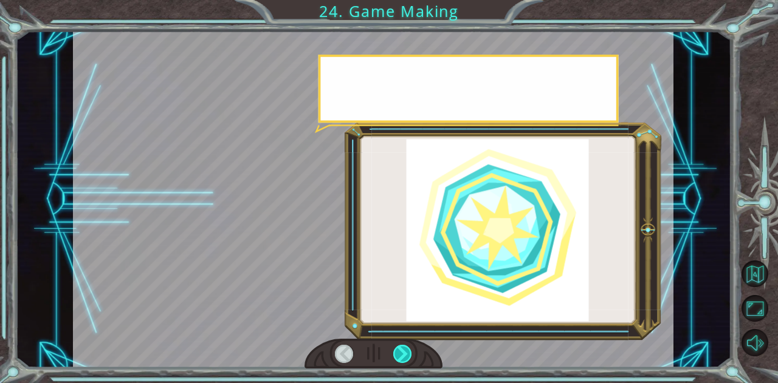
click at [396, 351] on div at bounding box center [402, 354] width 19 height 18
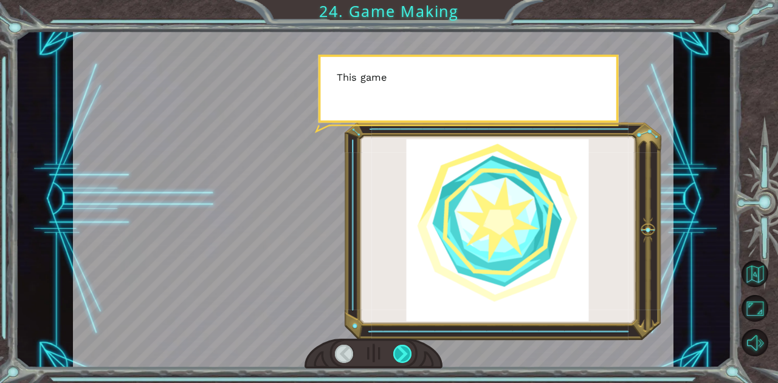
click at [396, 351] on div at bounding box center [402, 354] width 19 height 18
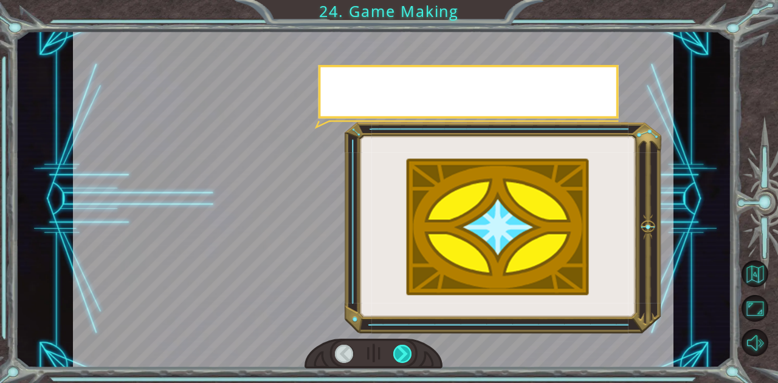
click at [396, 351] on div at bounding box center [402, 354] width 19 height 18
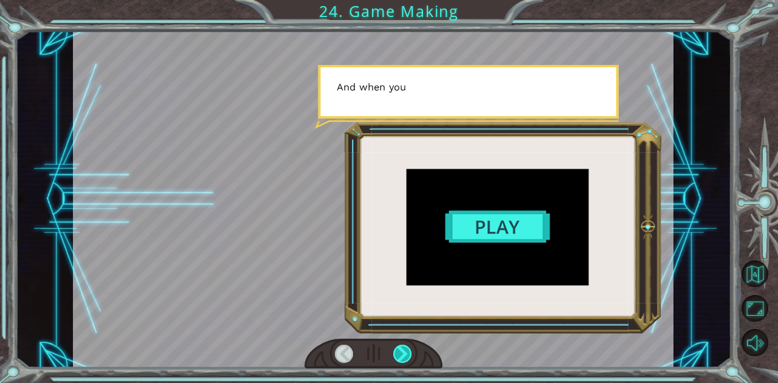
click at [396, 351] on div at bounding box center [402, 354] width 19 height 18
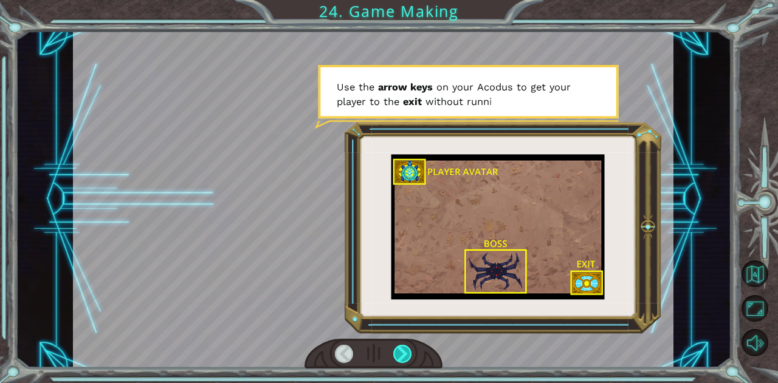
click at [396, 351] on div at bounding box center [402, 354] width 19 height 18
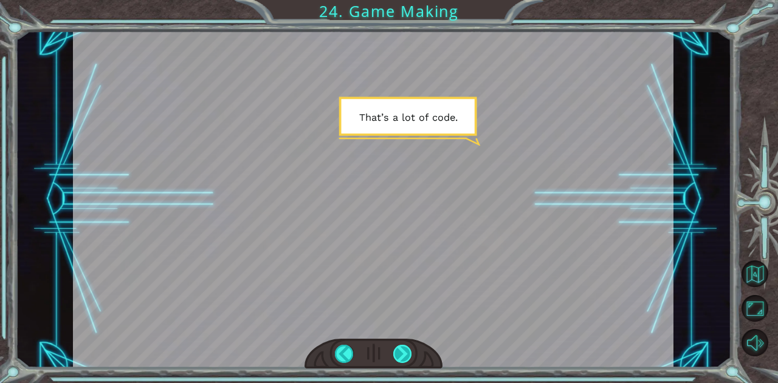
click at [399, 354] on div at bounding box center [402, 354] width 19 height 18
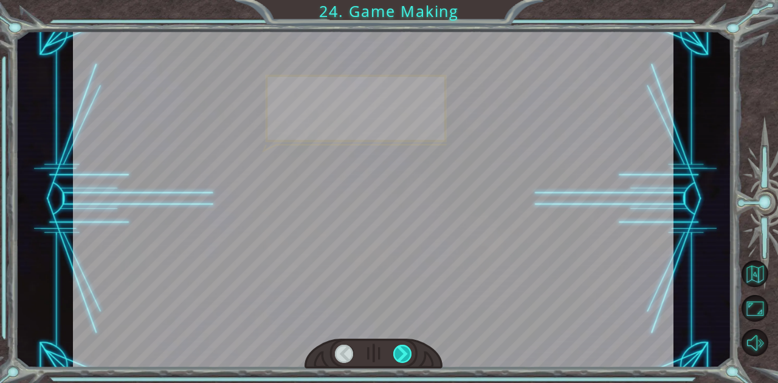
click at [399, 354] on div at bounding box center [402, 354] width 19 height 18
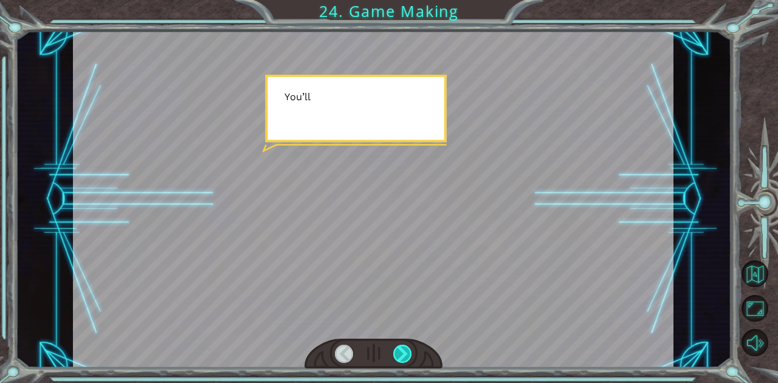
click at [399, 354] on div at bounding box center [402, 354] width 19 height 18
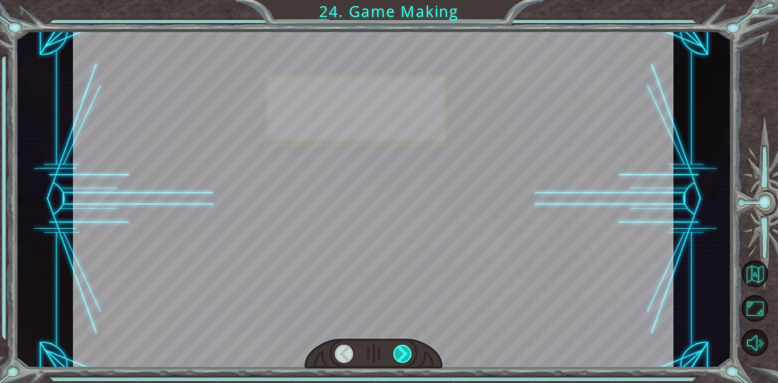
click at [399, 354] on div at bounding box center [402, 354] width 19 height 18
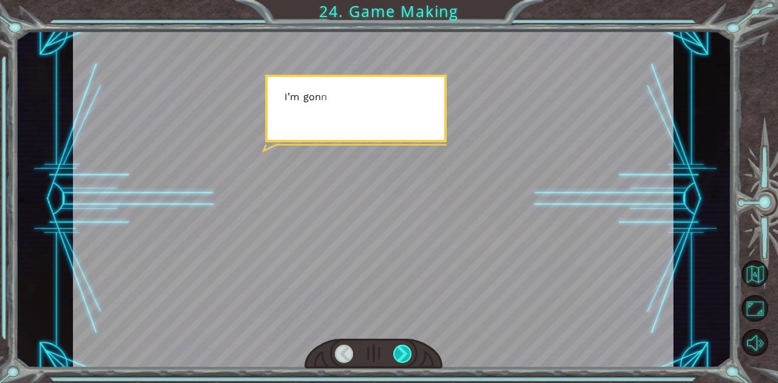
click at [399, 354] on div at bounding box center [402, 354] width 19 height 18
click at [400, 355] on div at bounding box center [402, 354] width 19 height 18
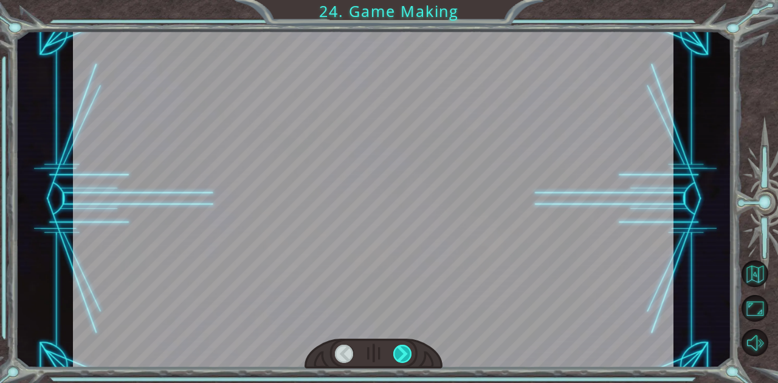
click at [400, 355] on div at bounding box center [402, 354] width 19 height 18
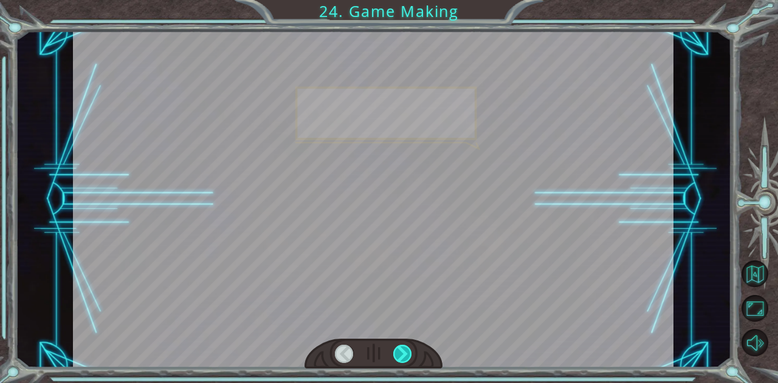
click at [400, 355] on div at bounding box center [402, 354] width 19 height 18
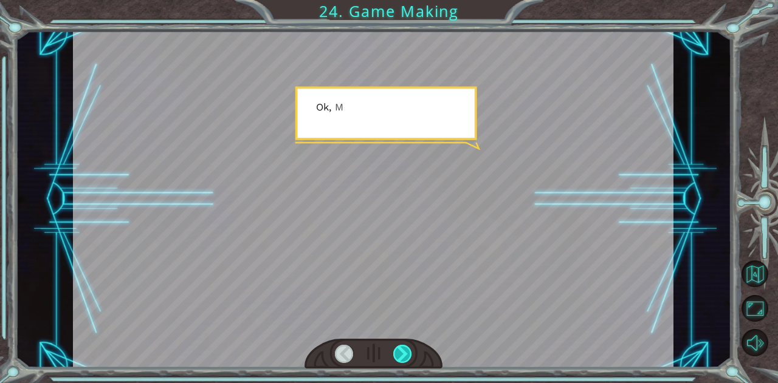
click at [400, 355] on div at bounding box center [402, 354] width 19 height 18
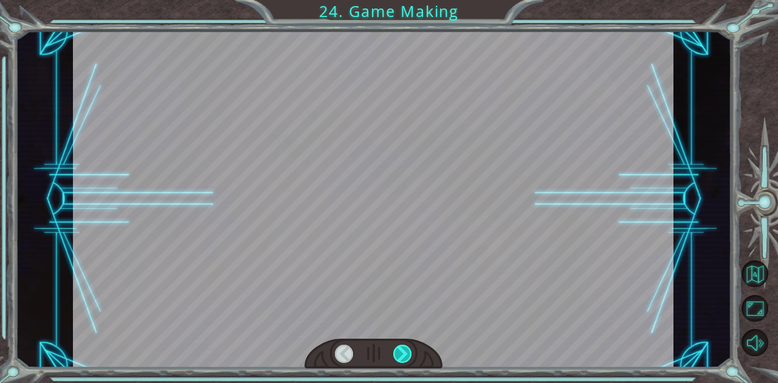
click at [400, 355] on div at bounding box center [402, 354] width 19 height 18
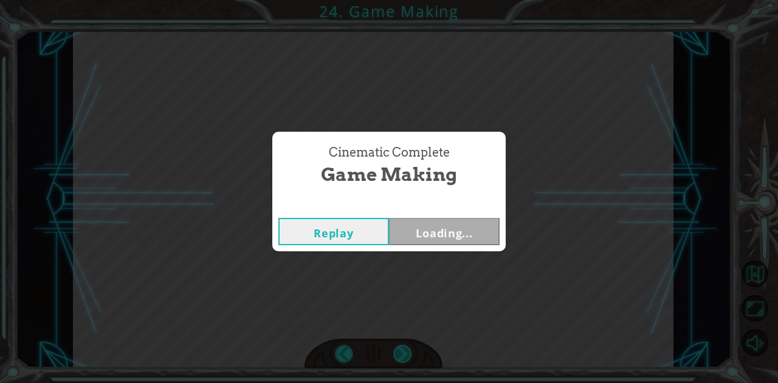
click at [400, 355] on div "Cinematic Complete Game Making Replay Loading..." at bounding box center [389, 191] width 778 height 383
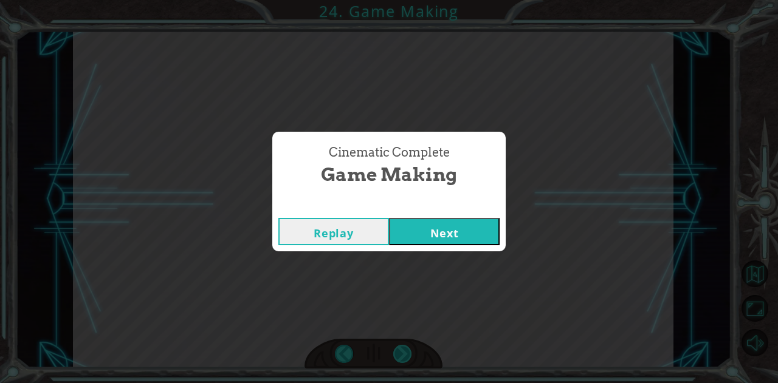
click at [400, 355] on div "Cinematic Complete Game Making Replay Next" at bounding box center [389, 191] width 778 height 383
click at [424, 235] on button "Next" at bounding box center [444, 231] width 111 height 27
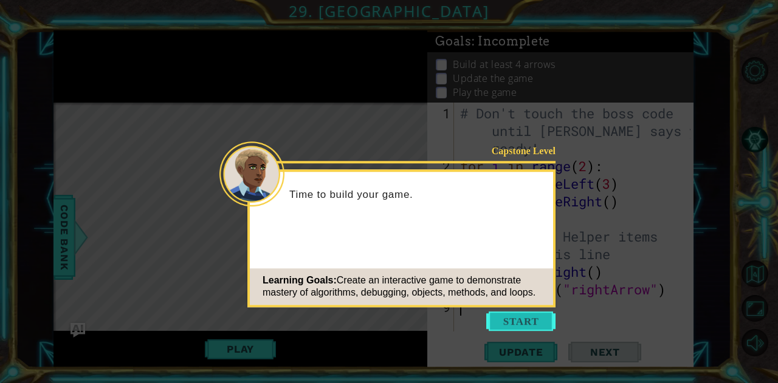
click at [530, 312] on button "Start" at bounding box center [520, 321] width 69 height 19
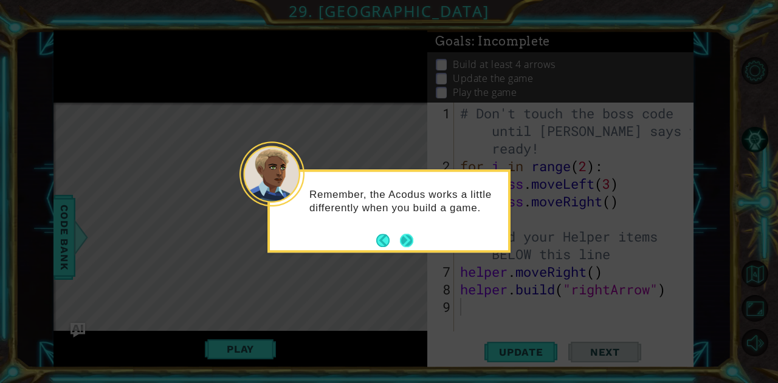
click at [408, 241] on button "Next" at bounding box center [406, 240] width 13 height 13
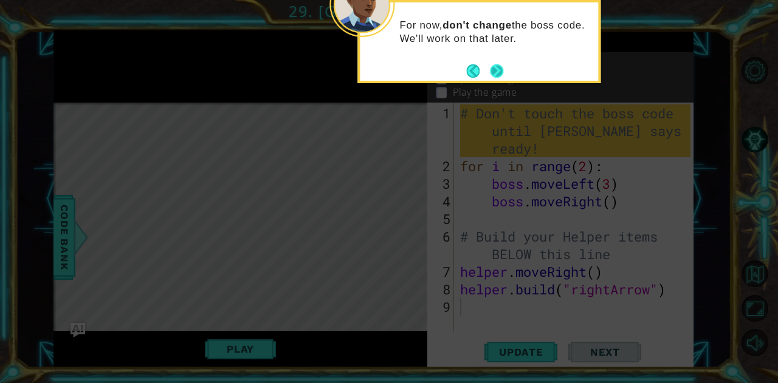
click at [495, 69] on button "Next" at bounding box center [496, 70] width 13 height 13
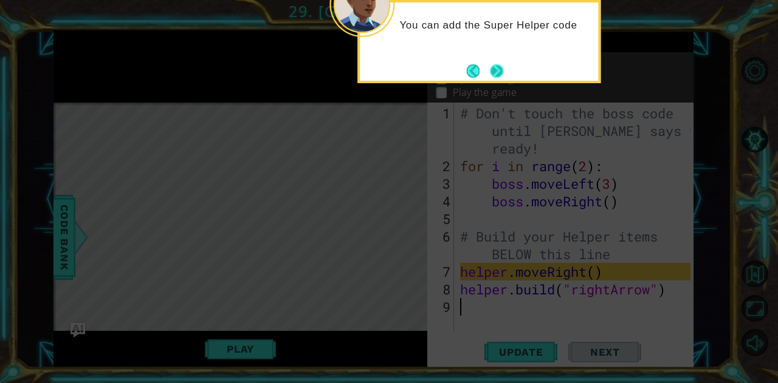
click at [494, 66] on button "Next" at bounding box center [496, 70] width 13 height 13
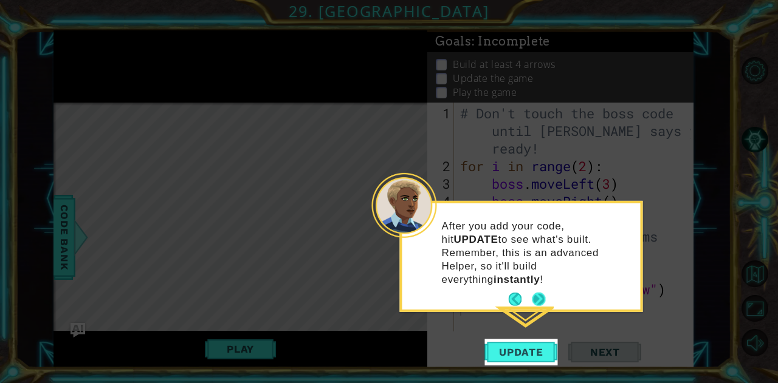
click at [536, 293] on button "Next" at bounding box center [538, 299] width 13 height 13
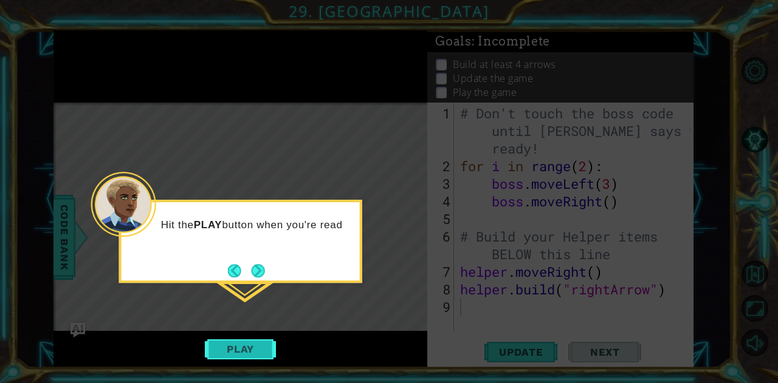
click at [244, 355] on button "Play" at bounding box center [240, 349] width 71 height 23
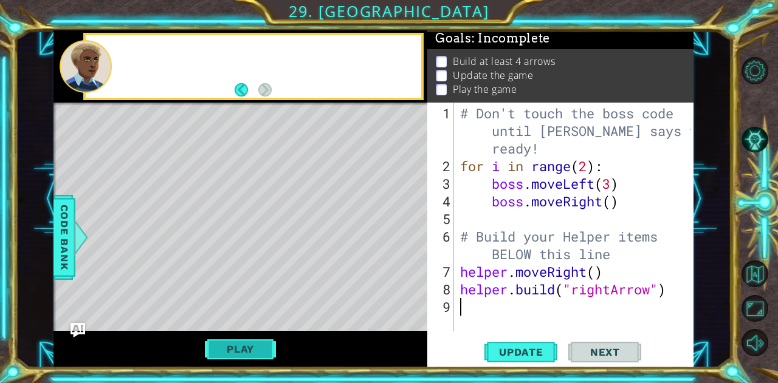
scroll to position [9, 0]
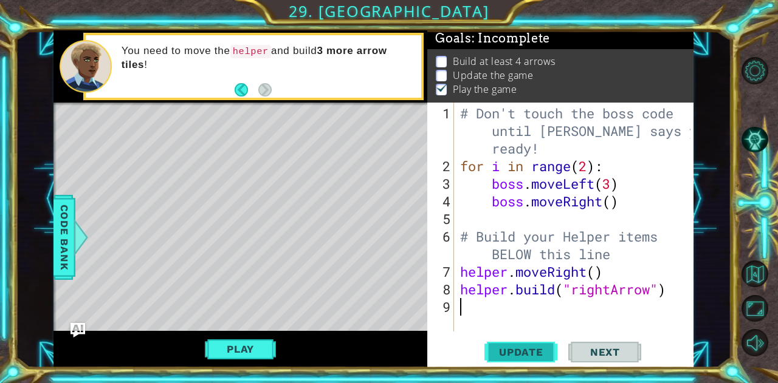
click at [503, 349] on span "Update" at bounding box center [521, 352] width 69 height 12
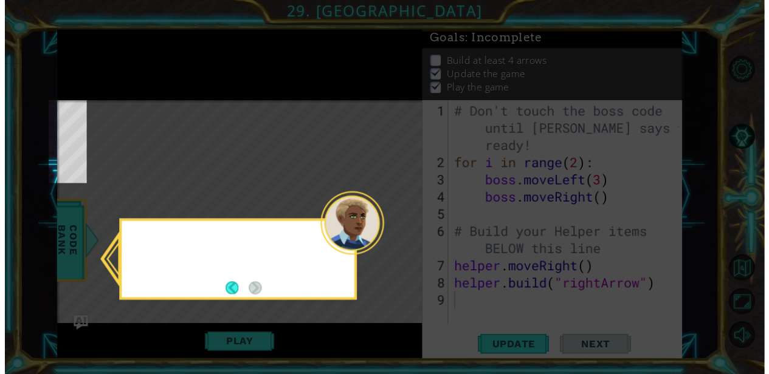
scroll to position [101, 0]
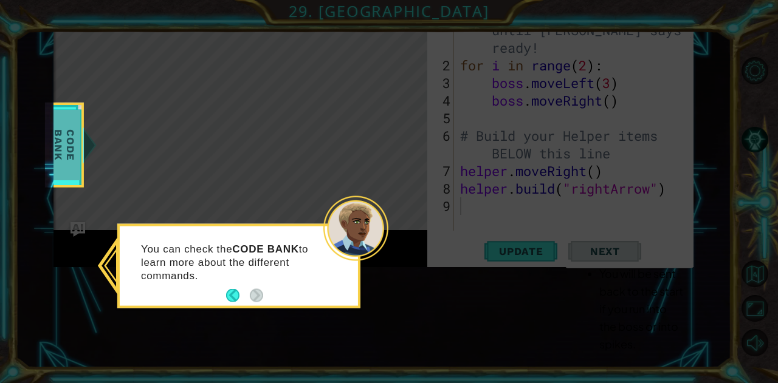
click at [69, 159] on span "Code Bank" at bounding box center [65, 145] width 32 height 70
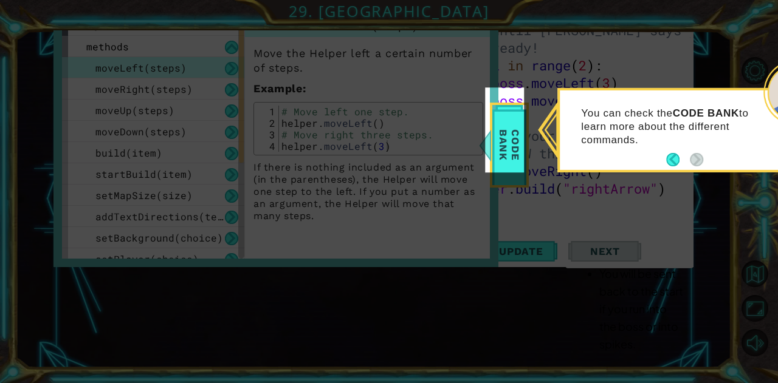
scroll to position [110, 0]
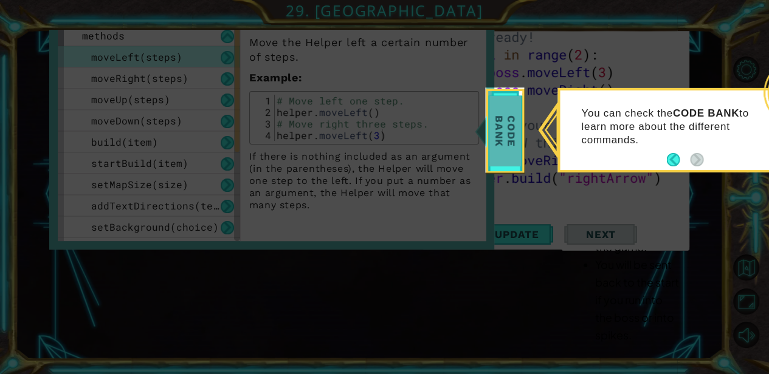
click at [512, 149] on span "Code Bank" at bounding box center [505, 131] width 32 height 70
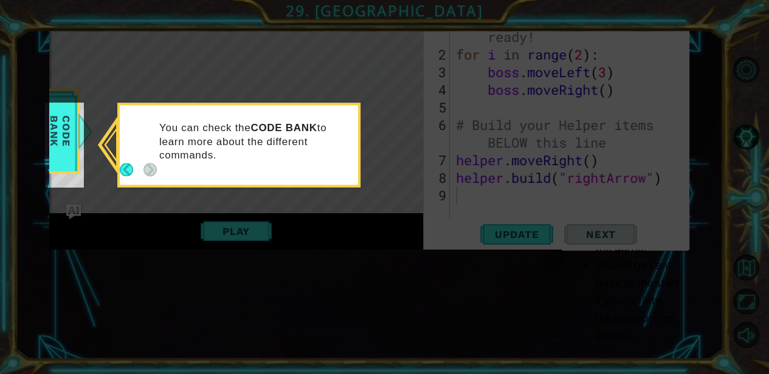
scroll to position [101, 0]
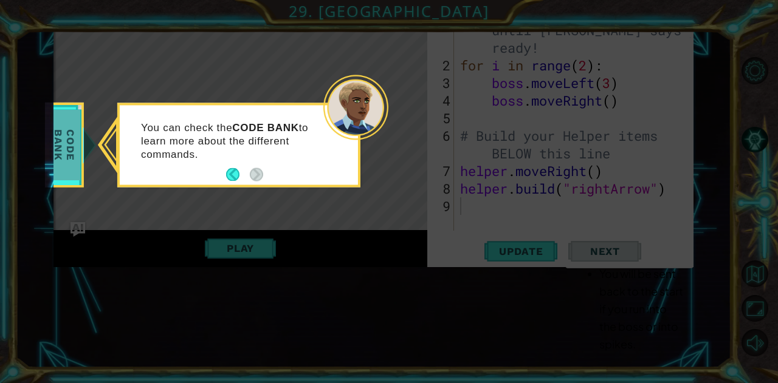
click at [59, 173] on span "Code Bank" at bounding box center [65, 145] width 32 height 70
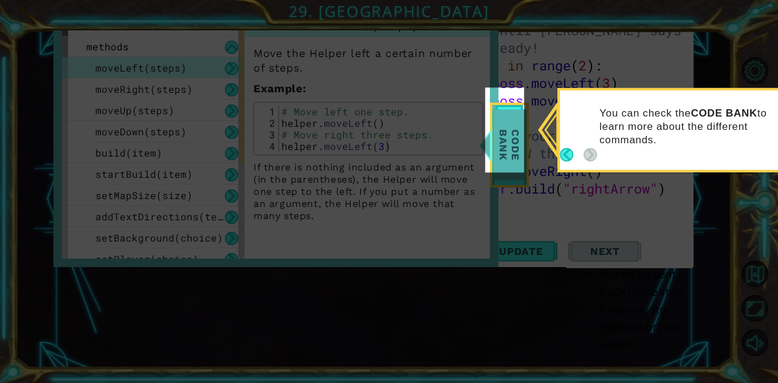
scroll to position [110, 0]
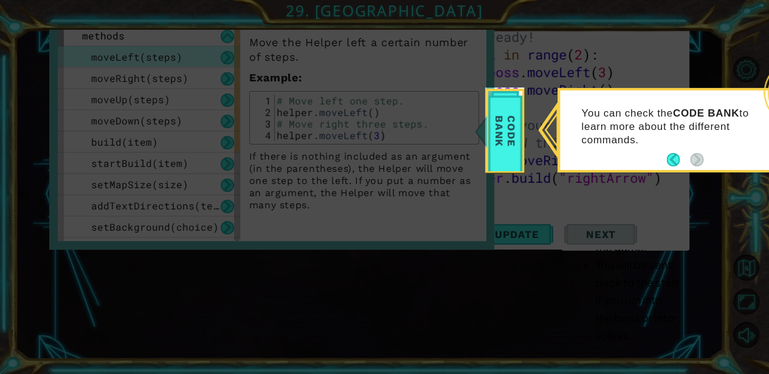
drag, startPoint x: 59, startPoint y: 173, endPoint x: 538, endPoint y: 193, distance: 479.8
click at [538, 193] on icon at bounding box center [389, 191] width 778 height 383
drag, startPoint x: 516, startPoint y: 155, endPoint x: 487, endPoint y: 155, distance: 28.6
click at [487, 155] on div "Code Bank" at bounding box center [504, 131] width 39 height 85
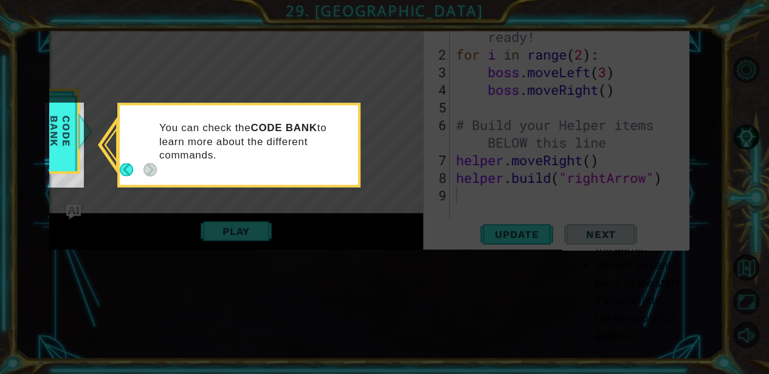
click at [437, 162] on icon at bounding box center [389, 191] width 778 height 383
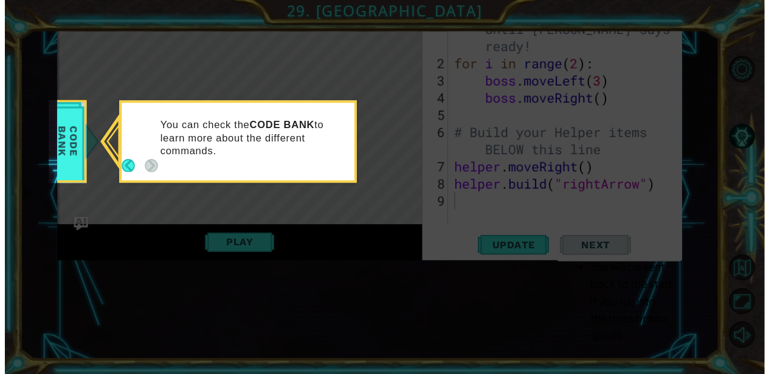
scroll to position [101, 0]
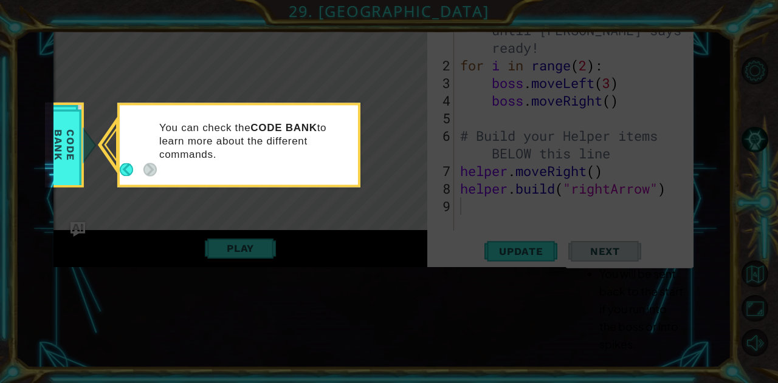
click at [437, 162] on icon at bounding box center [389, 191] width 778 height 383
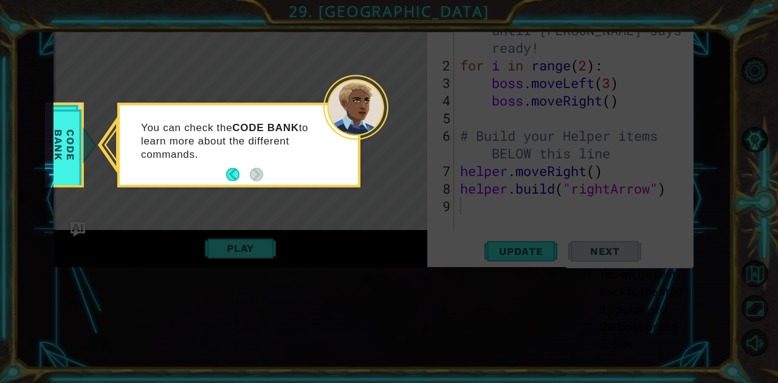
click at [437, 162] on icon at bounding box center [389, 191] width 778 height 383
drag, startPoint x: 521, startPoint y: 94, endPoint x: 264, endPoint y: 234, distance: 293.4
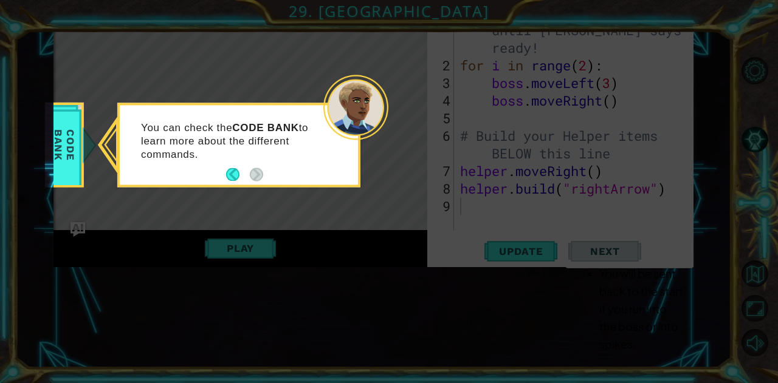
click at [264, 234] on icon at bounding box center [389, 191] width 778 height 383
click at [337, 116] on div at bounding box center [355, 107] width 65 height 65
click at [301, 160] on p "You can check the CODE BANK to learn more about the different commands." at bounding box center [232, 142] width 182 height 40
click at [376, 69] on icon at bounding box center [389, 191] width 778 height 383
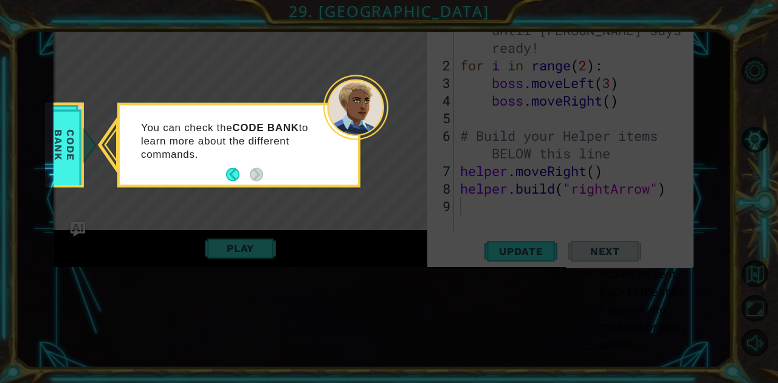
click at [362, 101] on div at bounding box center [355, 107] width 65 height 65
click at [69, 149] on span "Code Bank" at bounding box center [65, 145] width 32 height 70
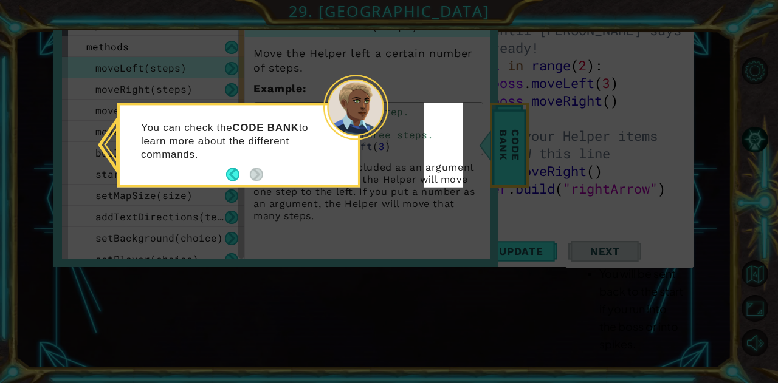
click at [350, 77] on icon at bounding box center [389, 191] width 778 height 383
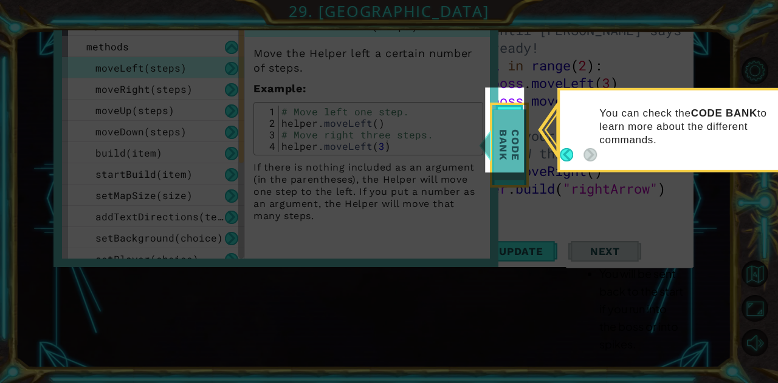
click at [349, 80] on icon at bounding box center [389, 191] width 778 height 383
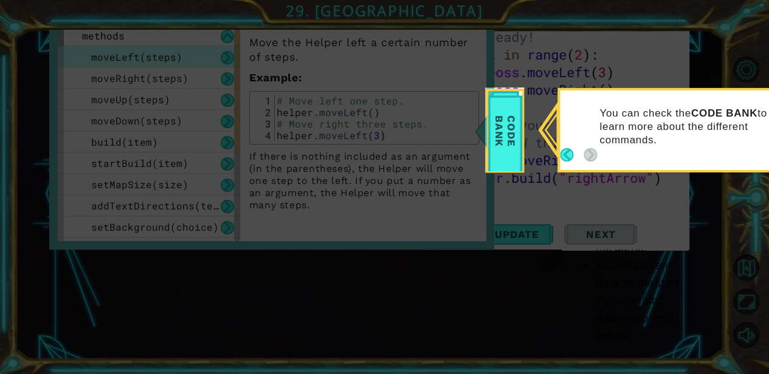
click at [599, 156] on div "You can check the CODE BANK to learn more about the different commands." at bounding box center [679, 132] width 238 height 75
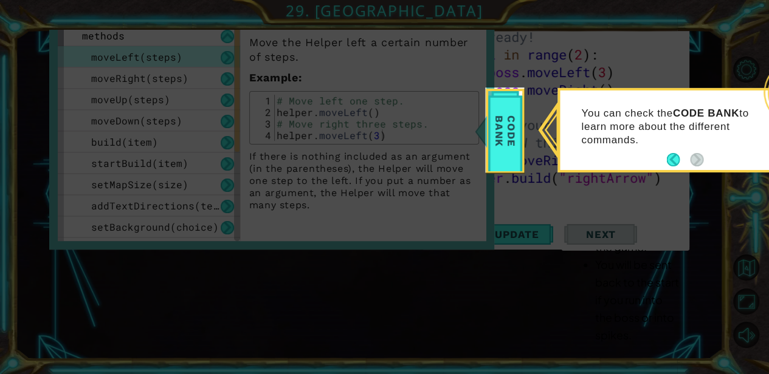
click at [677, 167] on footer at bounding box center [684, 160] width 37 height 18
click at [676, 163] on button "Back" at bounding box center [678, 159] width 24 height 13
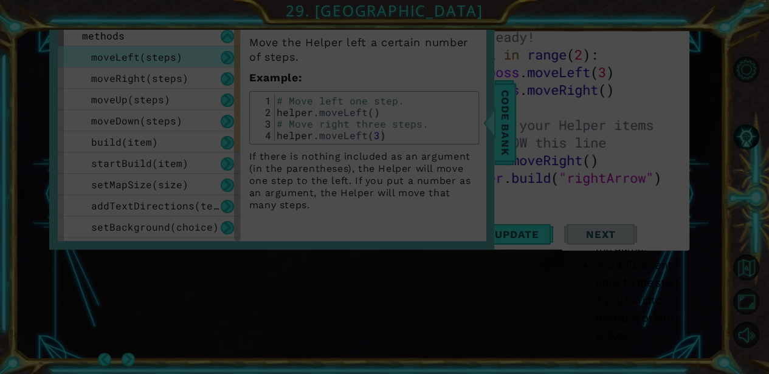
click at [676, 159] on icon at bounding box center [389, 191] width 778 height 383
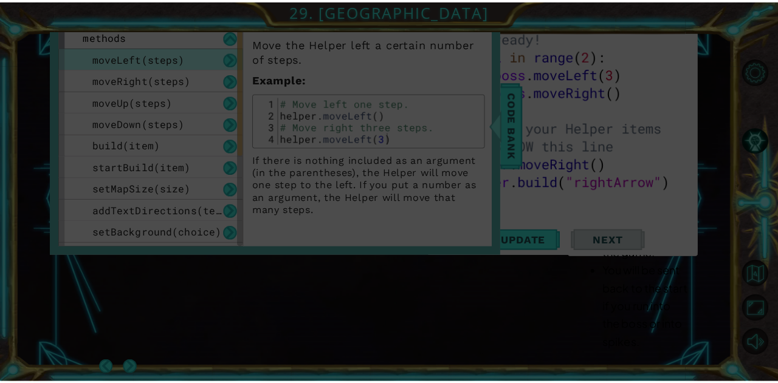
scroll to position [101, 0]
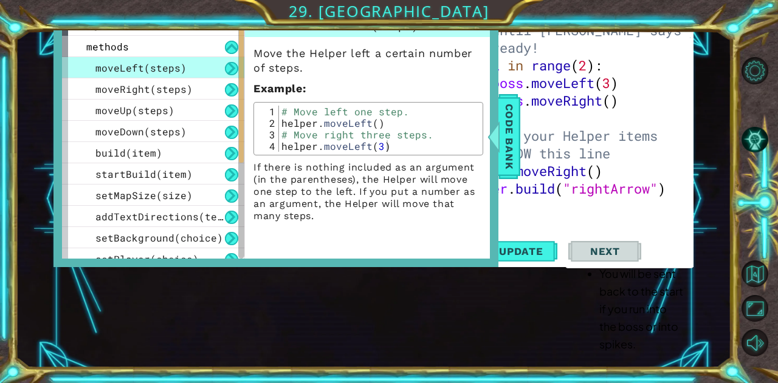
click at [484, 162] on div "Move the Helper left a certain number of steps. Example : 1 2 3 4 # Move left o…" at bounding box center [368, 129] width 247 height 185
click at [512, 163] on span "Code Bank" at bounding box center [508, 136] width 19 height 74
